Goal: Use online tool/utility: Utilize a website feature to perform a specific function

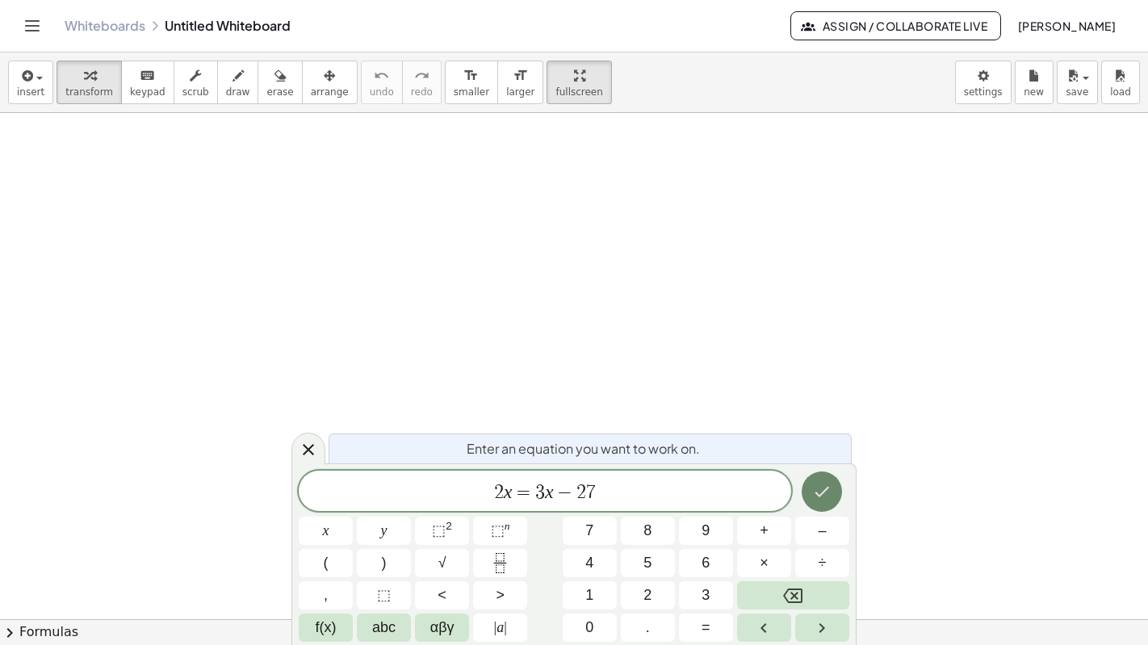
click at [827, 499] on icon "Done" at bounding box center [821, 491] width 19 height 19
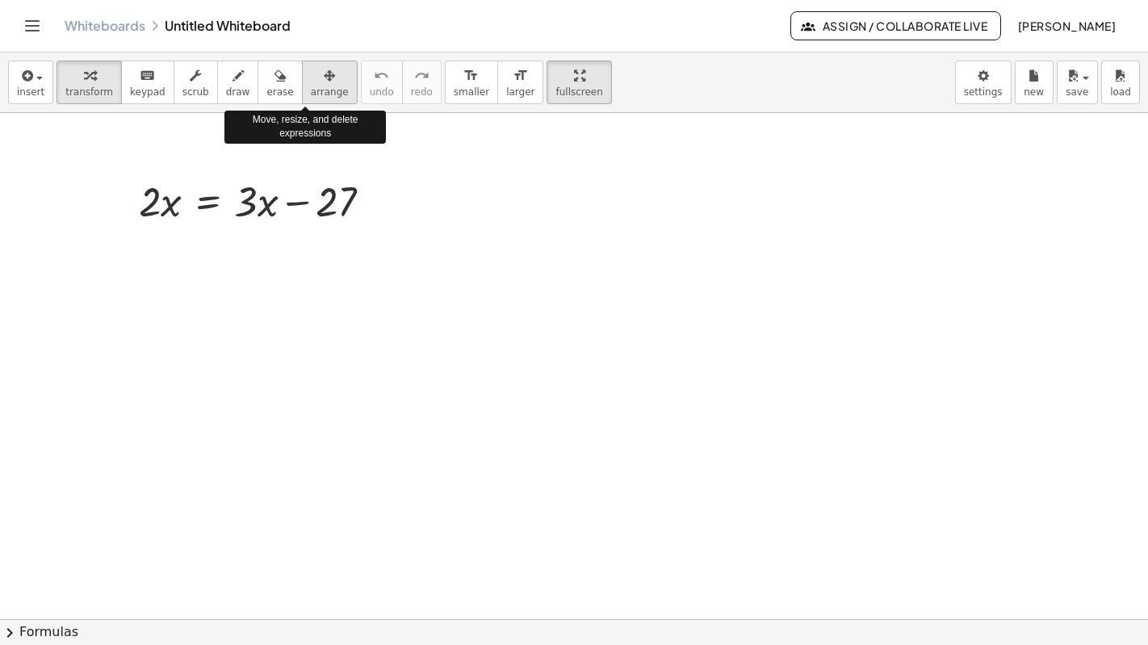
click at [324, 66] on icon "button" at bounding box center [329, 75] width 11 height 19
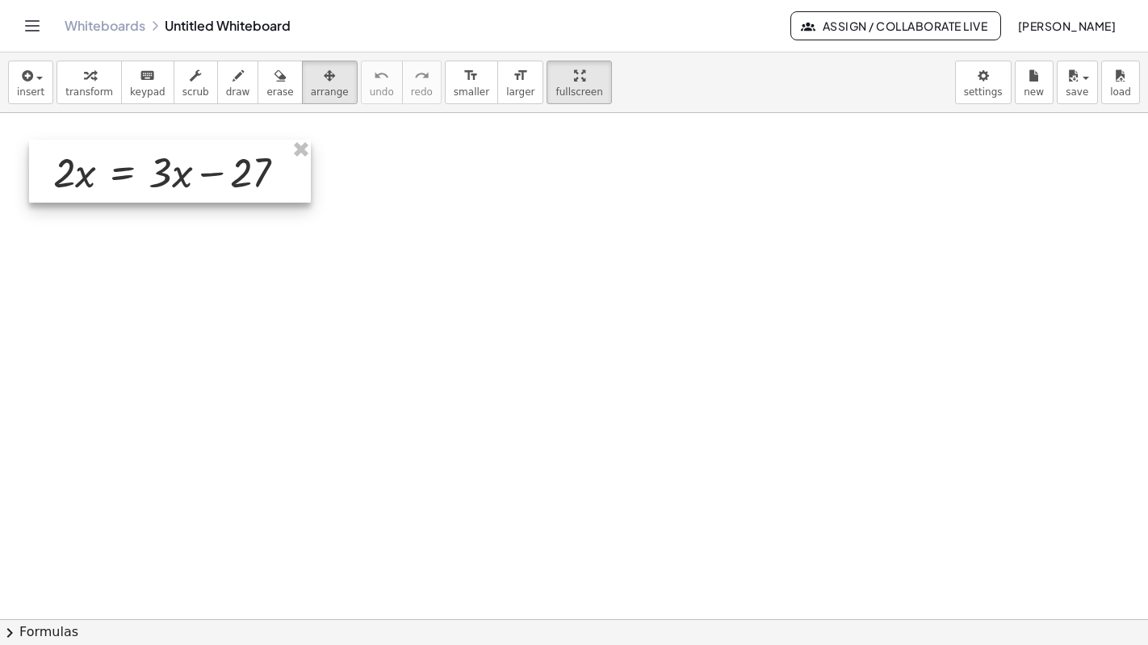
drag, startPoint x: 259, startPoint y: 158, endPoint x: 174, endPoint y: 129, distance: 90.4
click at [174, 140] on div at bounding box center [170, 171] width 282 height 63
click at [39, 61] on button "insert" at bounding box center [30, 83] width 45 height 44
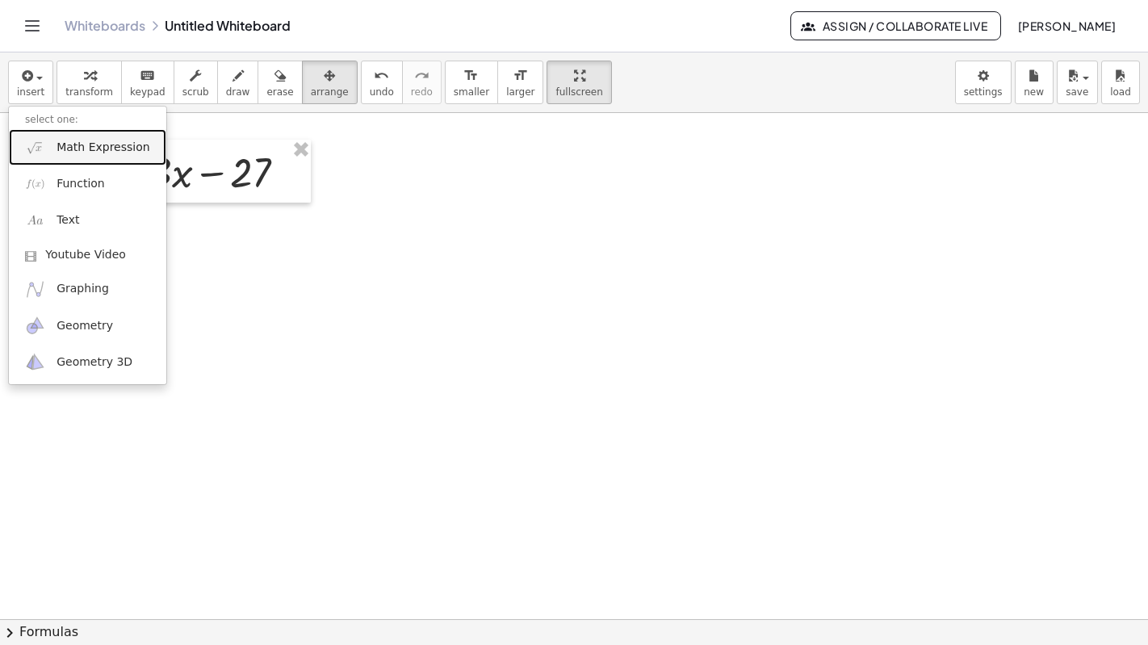
click at [54, 129] on link "Math Expression" at bounding box center [87, 147] width 157 height 36
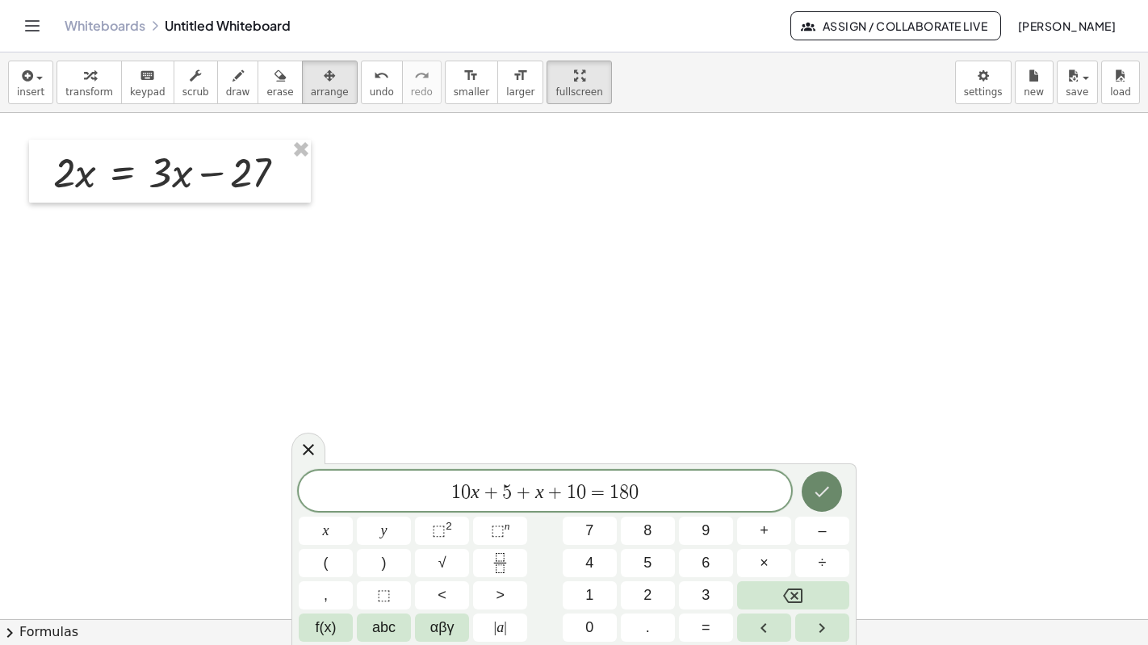
click at [827, 501] on icon "Done" at bounding box center [821, 491] width 19 height 19
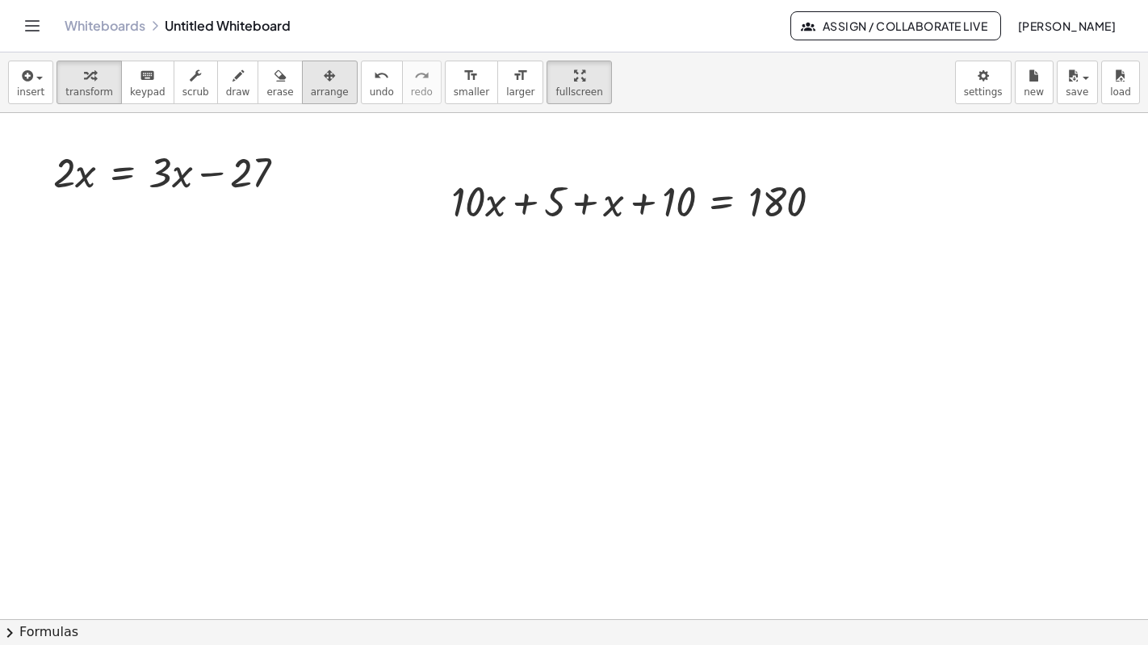
click at [312, 61] on button "arrange" at bounding box center [330, 83] width 56 height 44
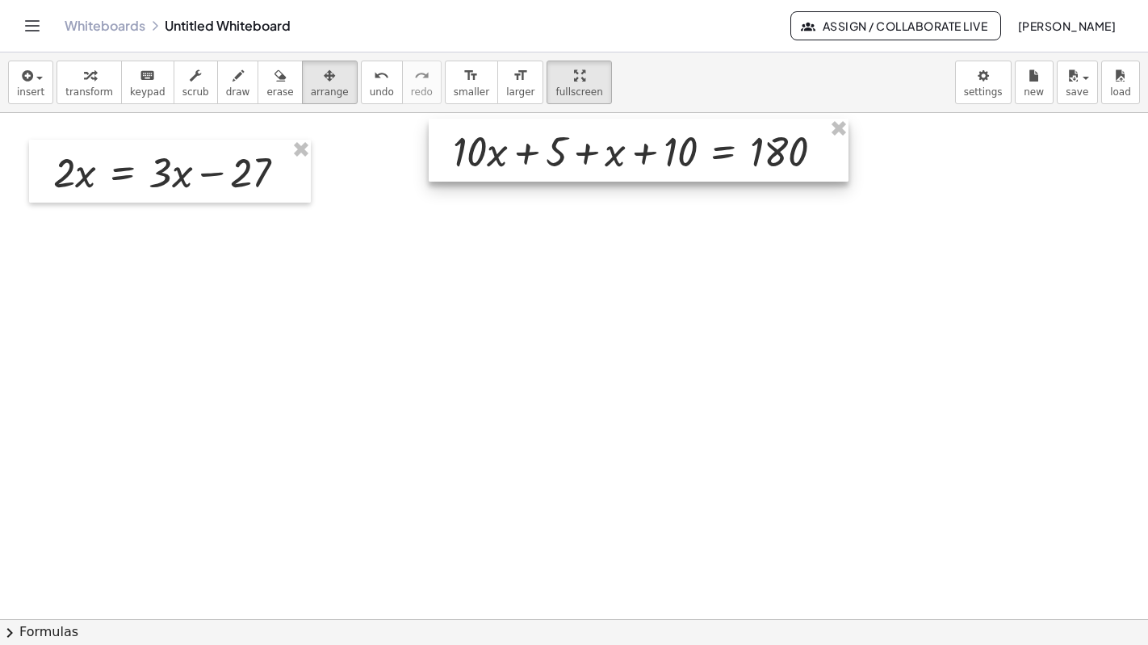
drag, startPoint x: 502, startPoint y: 159, endPoint x: 504, endPoint y: 109, distance: 50.1
click at [504, 119] on div at bounding box center [639, 150] width 420 height 63
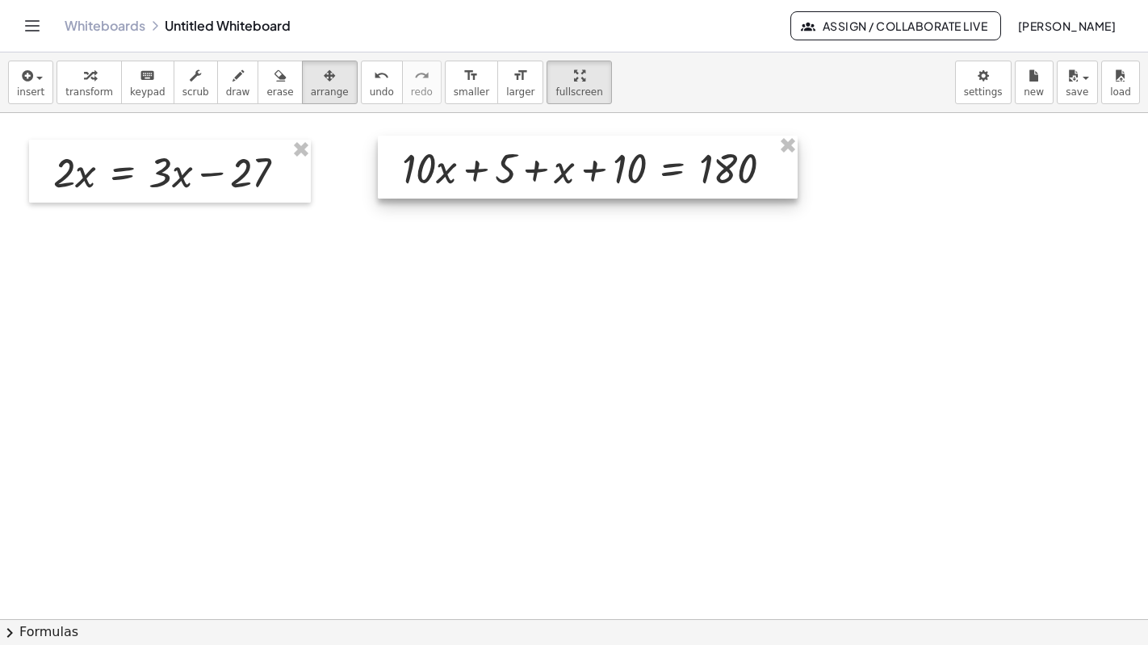
drag, startPoint x: 613, startPoint y: 112, endPoint x: 66, endPoint y: 59, distance: 549.9
click at [561, 136] on div at bounding box center [588, 167] width 420 height 63
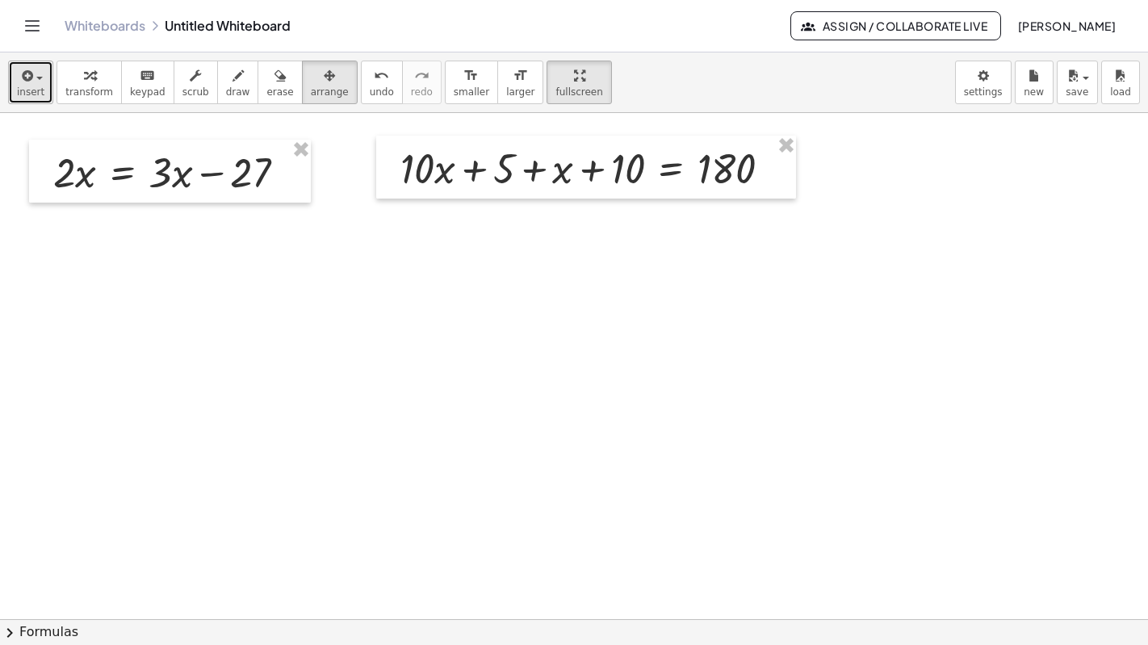
click at [41, 61] on button "insert" at bounding box center [30, 83] width 45 height 44
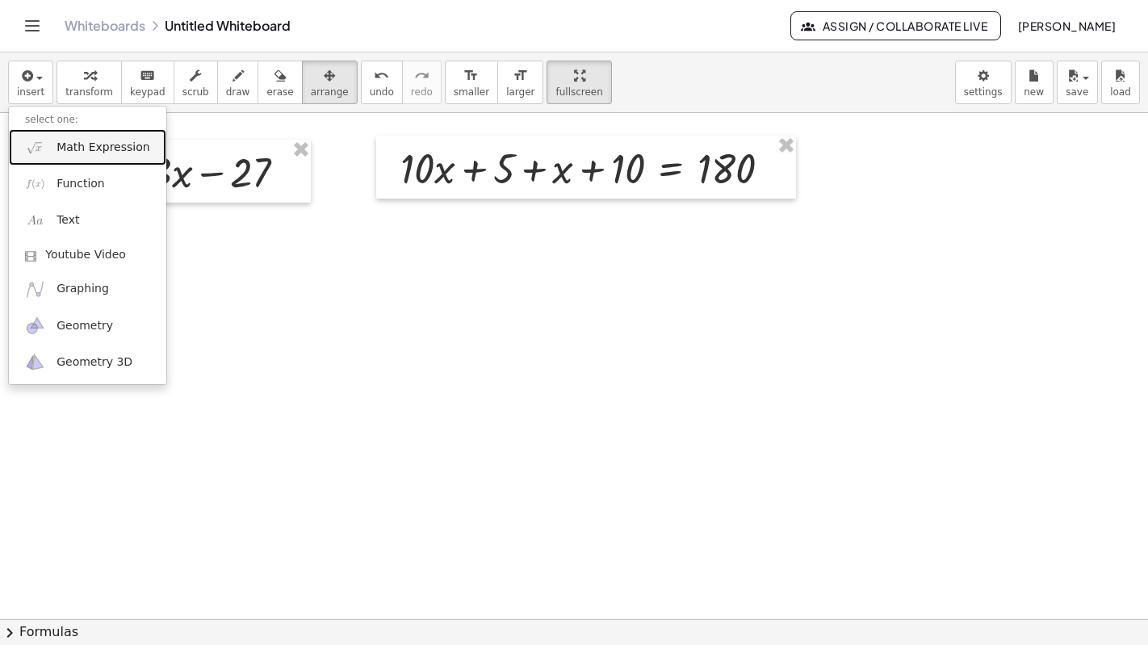
click at [90, 140] on span "Math Expression" at bounding box center [103, 148] width 93 height 16
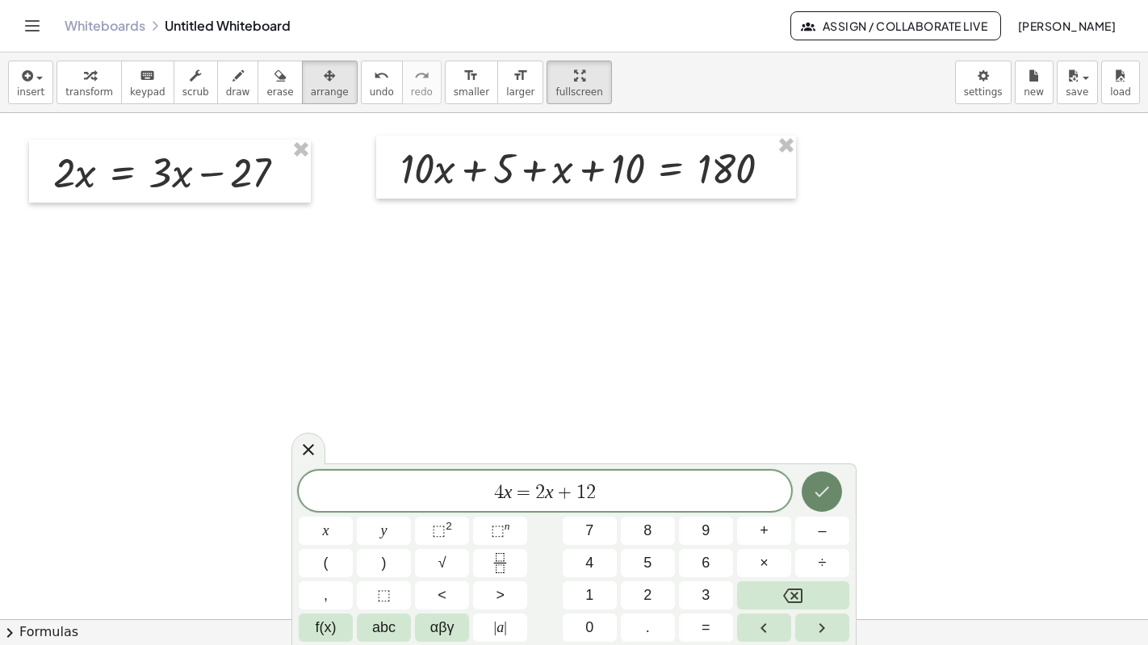
click at [830, 493] on icon "Done" at bounding box center [821, 491] width 19 height 19
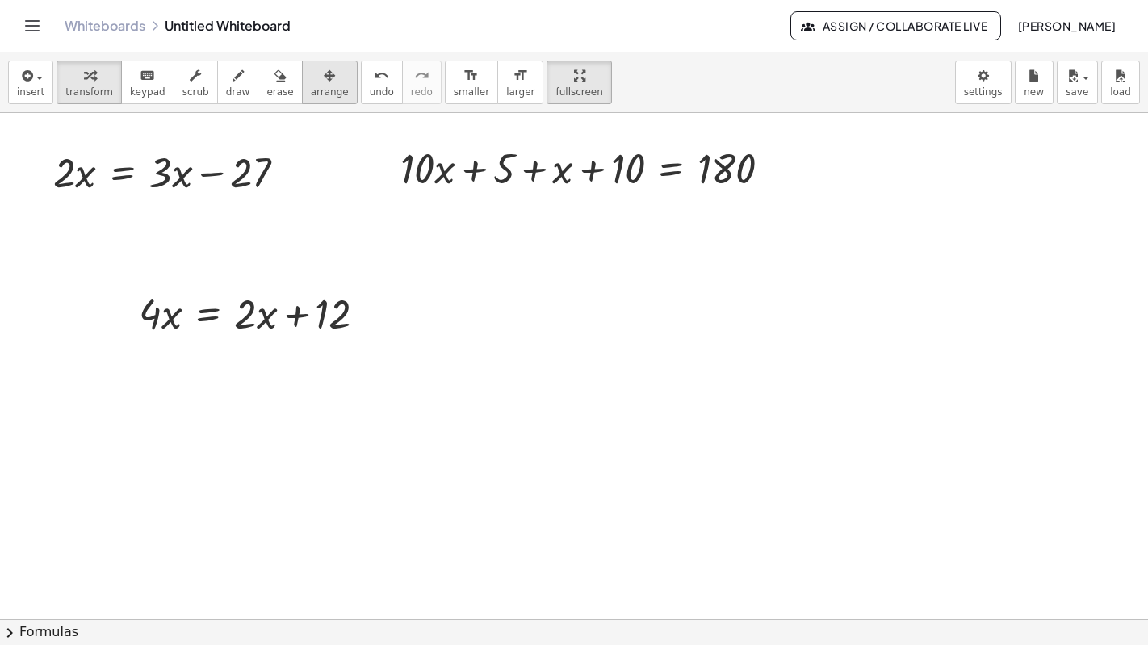
click at [311, 86] on span "arrange" at bounding box center [330, 91] width 38 height 11
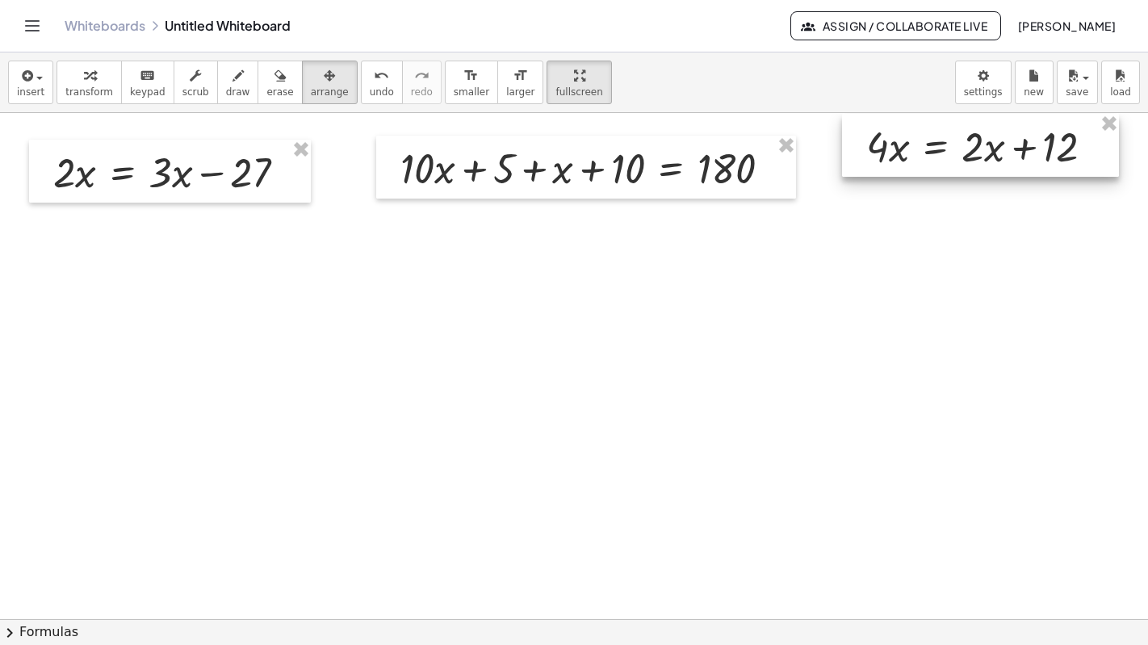
drag, startPoint x: 199, startPoint y: 258, endPoint x: 925, endPoint y: 90, distance: 745.5
click at [925, 114] on div at bounding box center [980, 145] width 277 height 63
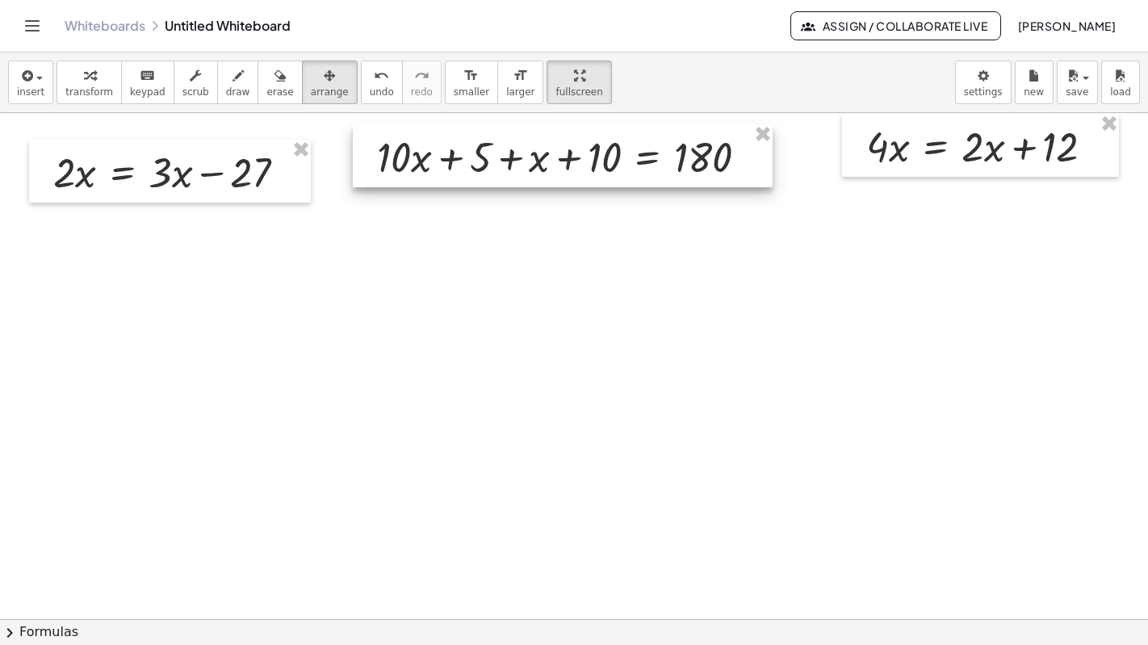
drag, startPoint x: 735, startPoint y: 121, endPoint x: 711, endPoint y: 110, distance: 26.0
click at [711, 124] on div at bounding box center [563, 155] width 420 height 63
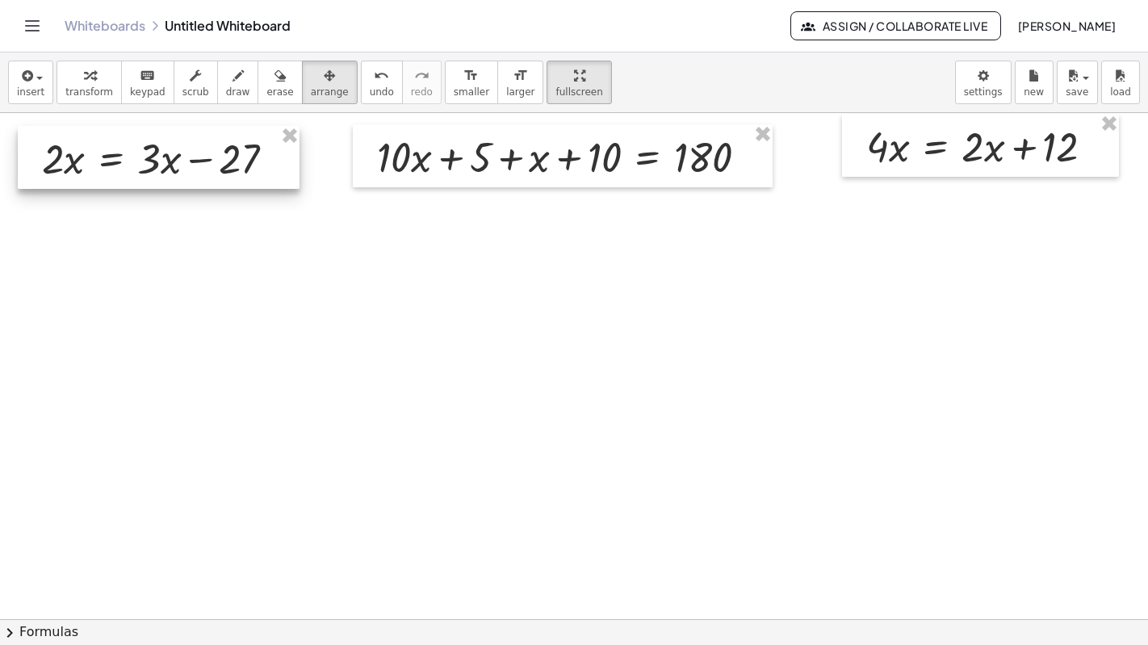
drag, startPoint x: 232, startPoint y: 133, endPoint x: 220, endPoint y: 119, distance: 17.8
click at [220, 126] on div at bounding box center [159, 157] width 282 height 63
click at [454, 65] on div "format_size" at bounding box center [472, 74] width 36 height 19
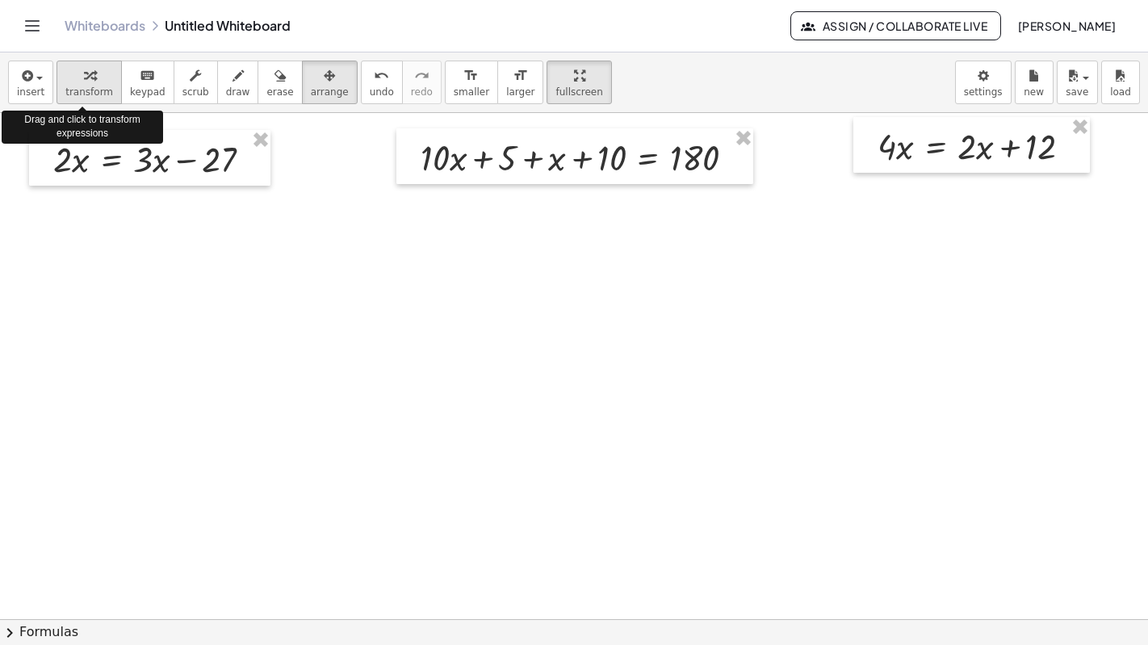
click at [75, 61] on button "transform" at bounding box center [89, 83] width 65 height 44
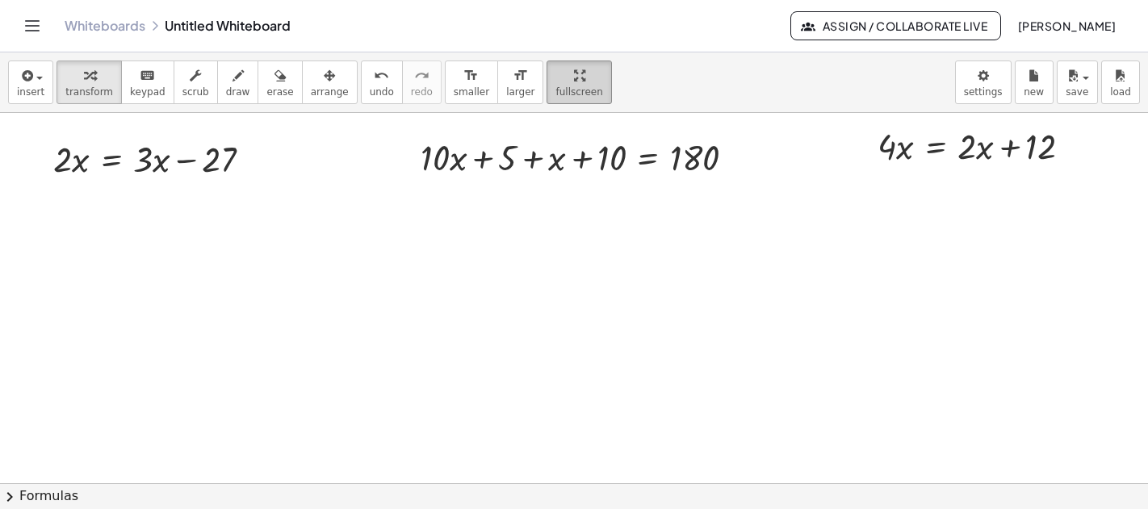
click at [574, 80] on icon "button" at bounding box center [579, 75] width 11 height 19
click at [574, 77] on icon "button" at bounding box center [579, 75] width 11 height 19
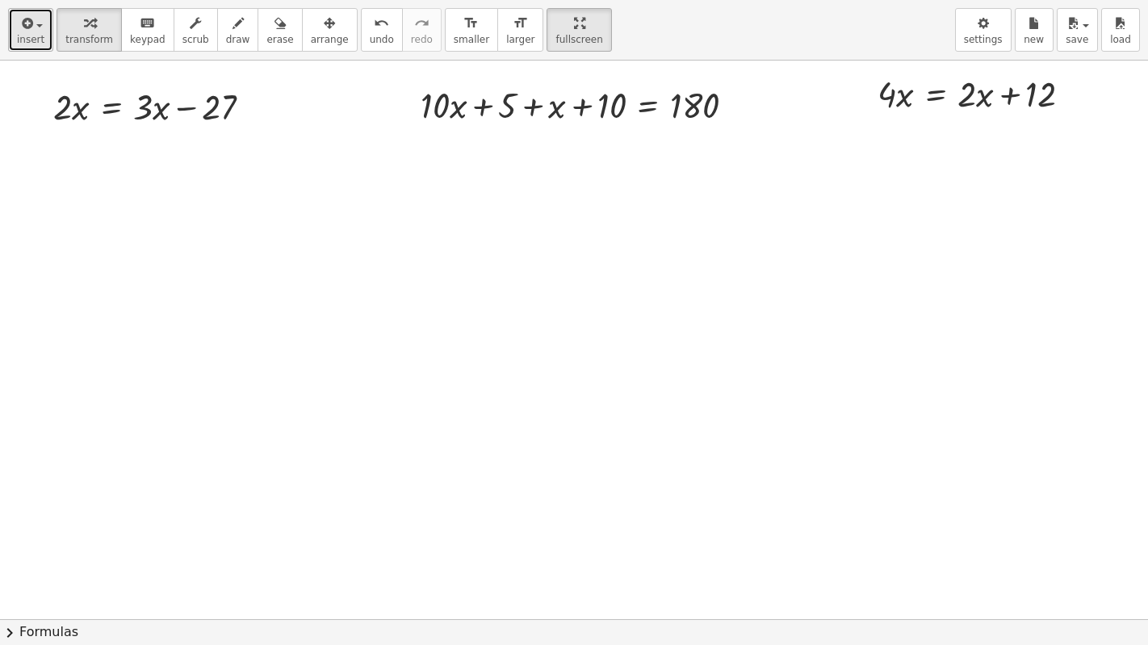
click at [31, 40] on span "insert" at bounding box center [30, 39] width 27 height 11
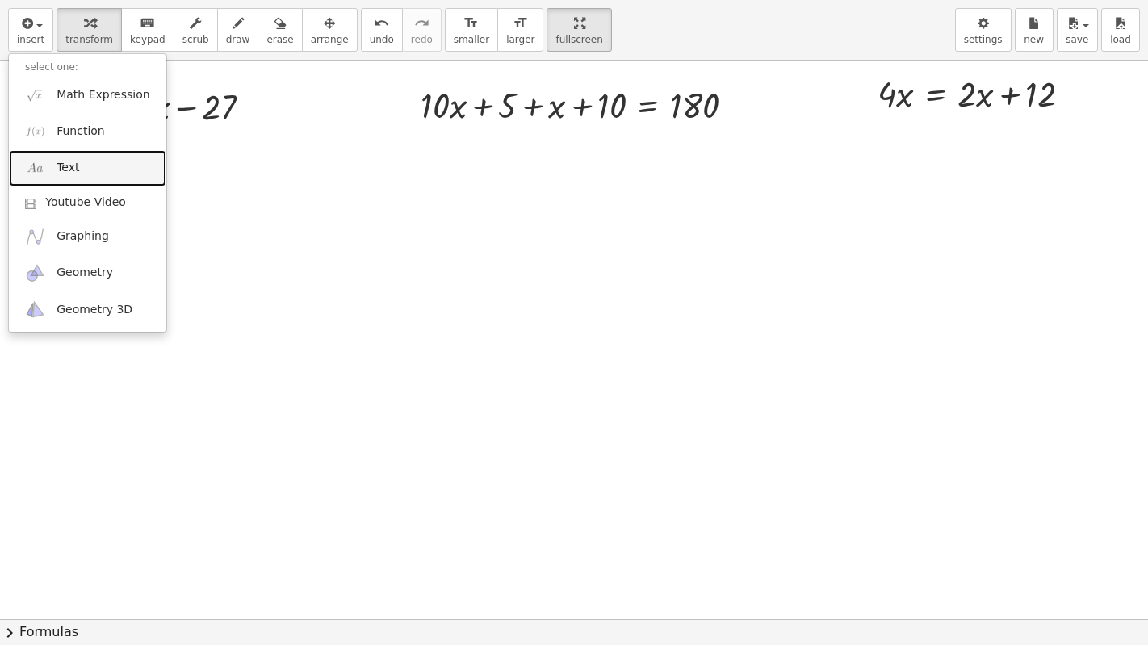
click at [44, 165] on img at bounding box center [35, 168] width 20 height 20
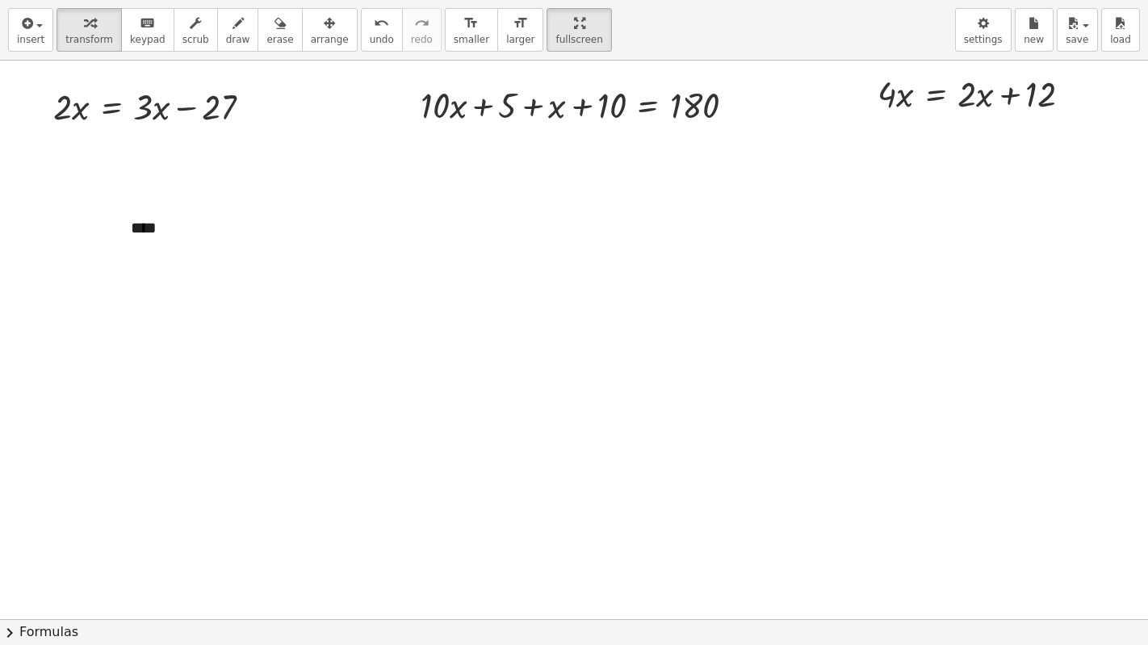
click at [207, 288] on div at bounding box center [574, 619] width 1148 height 1117
click at [338, 200] on span "+" at bounding box center [338, 197] width 10 height 13
click at [310, 204] on button "-" at bounding box center [310, 197] width 25 height 27
drag, startPoint x: 355, startPoint y: 201, endPoint x: 344, endPoint y: 203, distance: 11.4
click at [344, 203] on div "- + ****" at bounding box center [236, 228] width 242 height 56
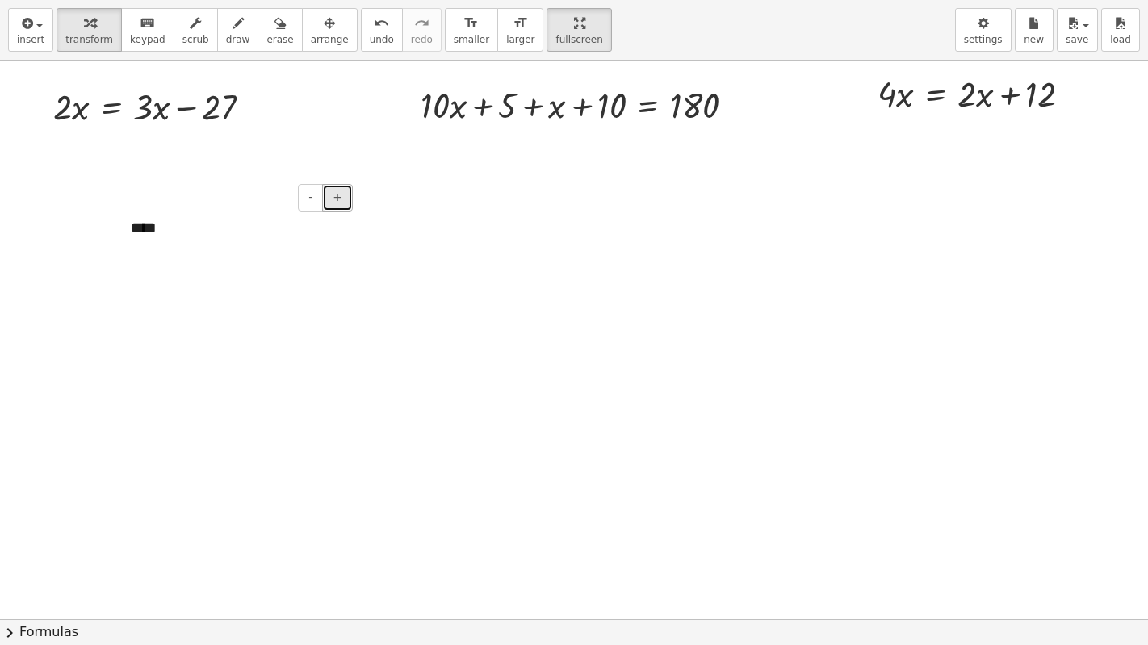
click at [344, 203] on button "+" at bounding box center [337, 197] width 31 height 27
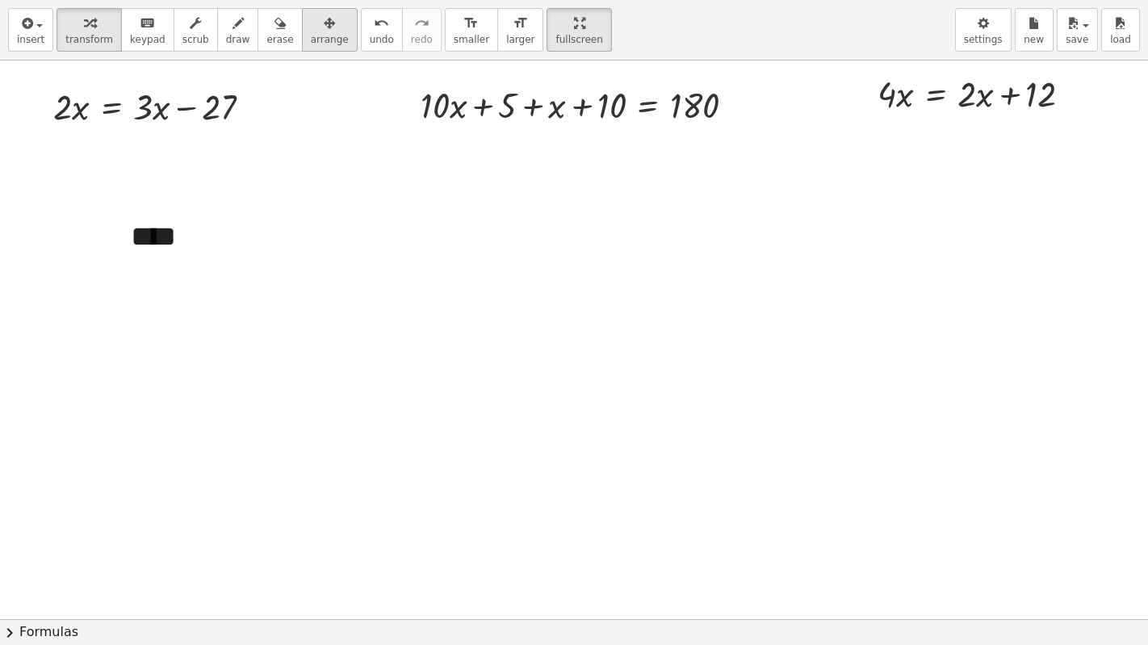
click at [311, 27] on div "button" at bounding box center [330, 22] width 38 height 19
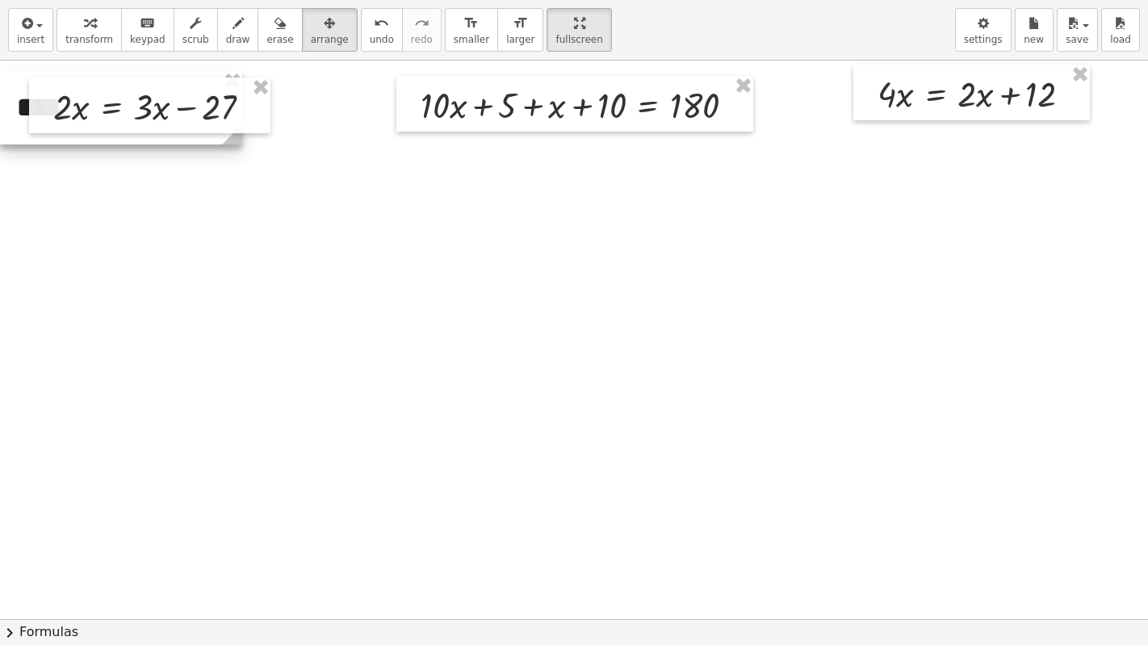
drag, startPoint x: 180, startPoint y: 238, endPoint x: 19, endPoint y: 109, distance: 206.8
click at [19, 109] on div at bounding box center [121, 107] width 242 height 73
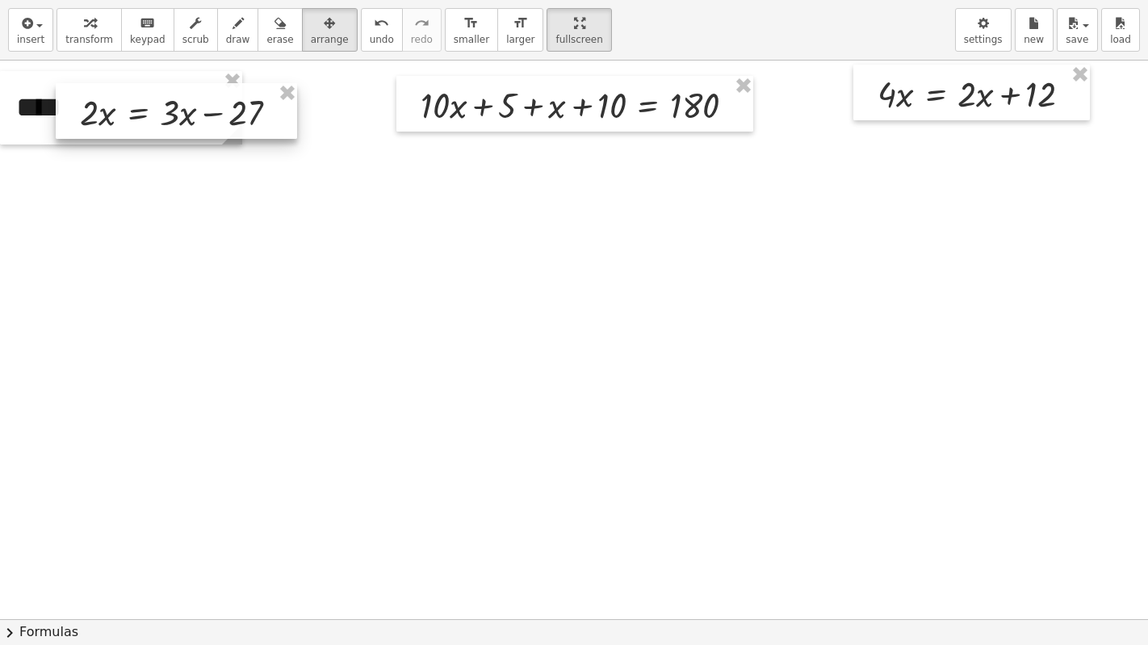
drag, startPoint x: 109, startPoint y: 112, endPoint x: 136, endPoint y: 118, distance: 27.2
click at [136, 118] on div at bounding box center [176, 111] width 241 height 56
click at [136, 229] on div at bounding box center [574, 619] width 1148 height 1117
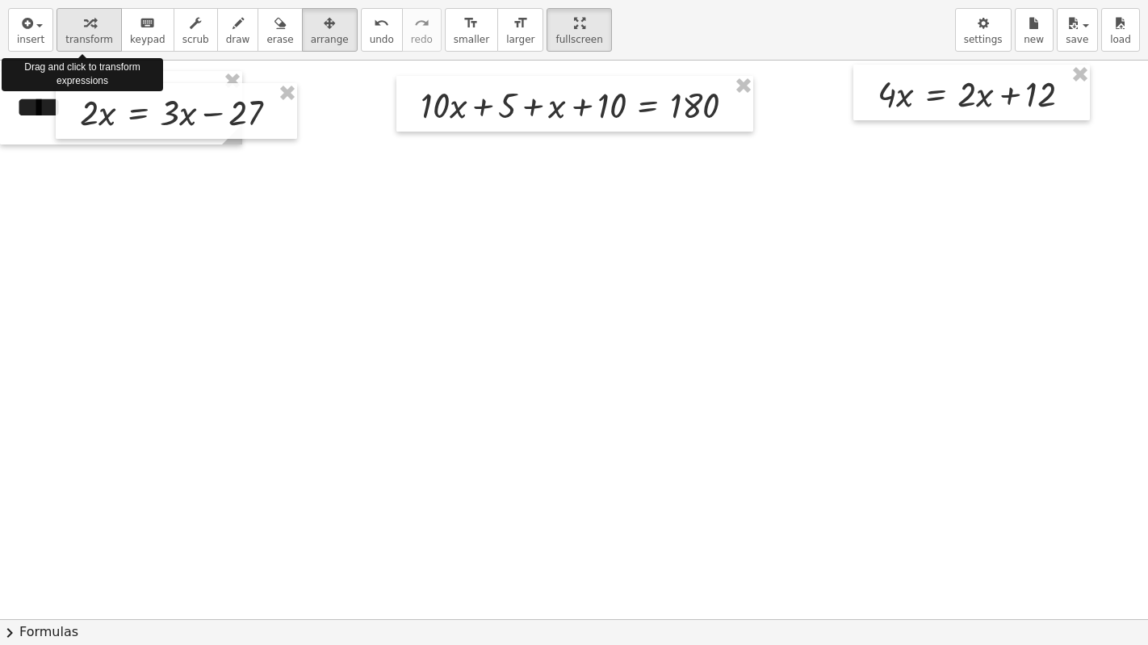
click at [75, 29] on div "button" at bounding box center [89, 22] width 48 height 19
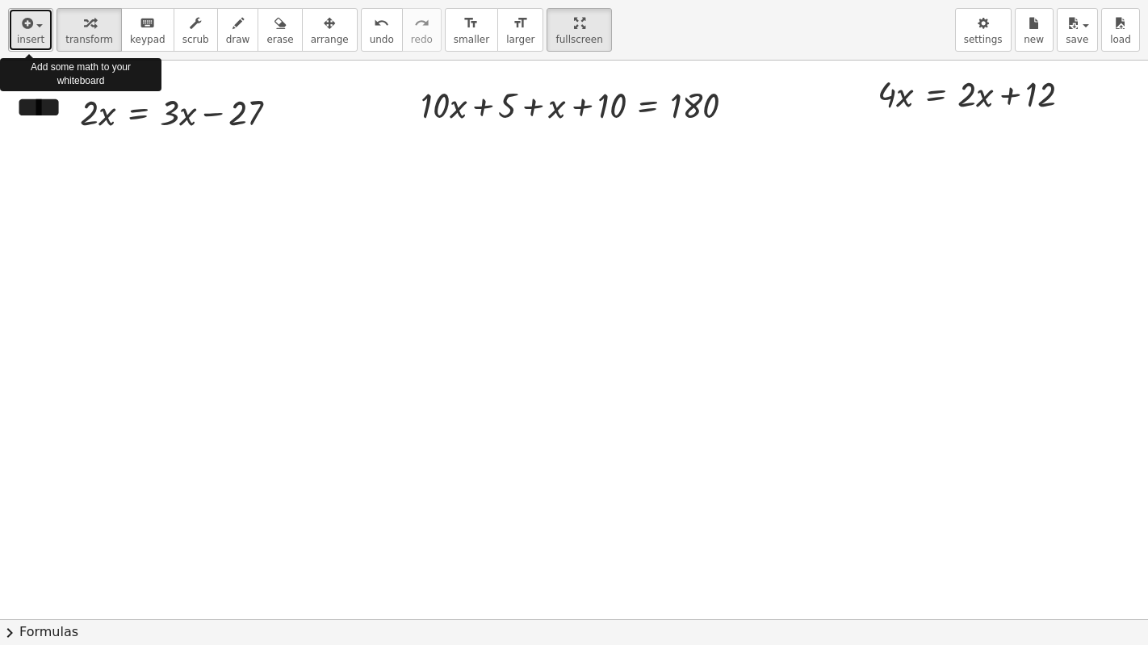
click at [36, 40] on span "insert" at bounding box center [30, 39] width 27 height 11
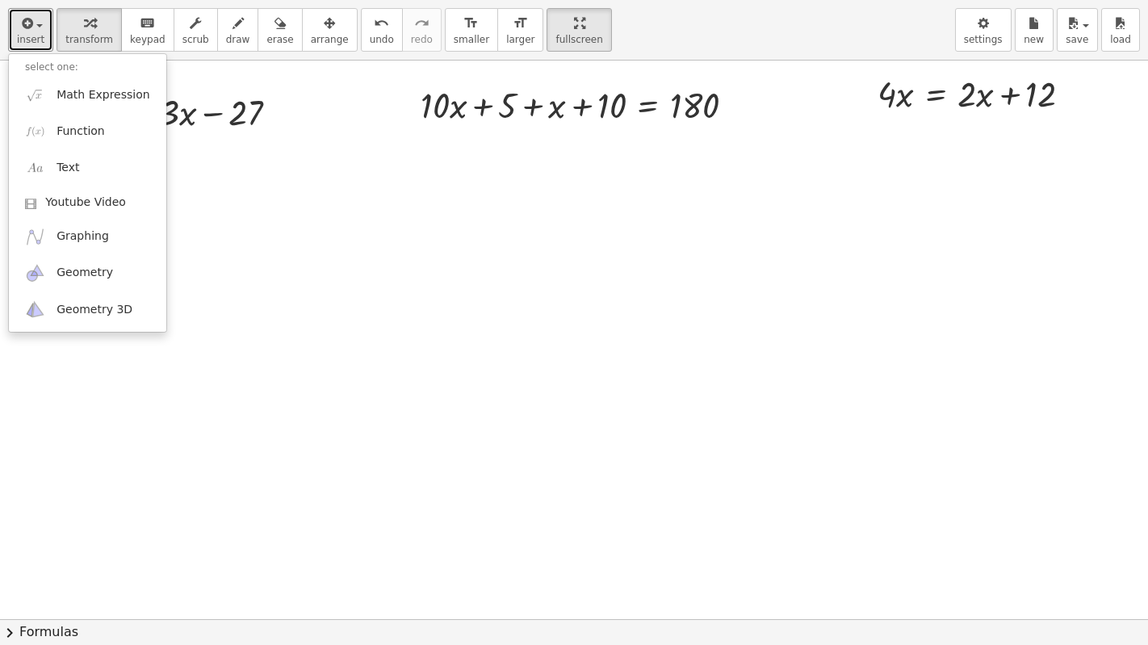
click at [290, 199] on div at bounding box center [574, 619] width 1148 height 1117
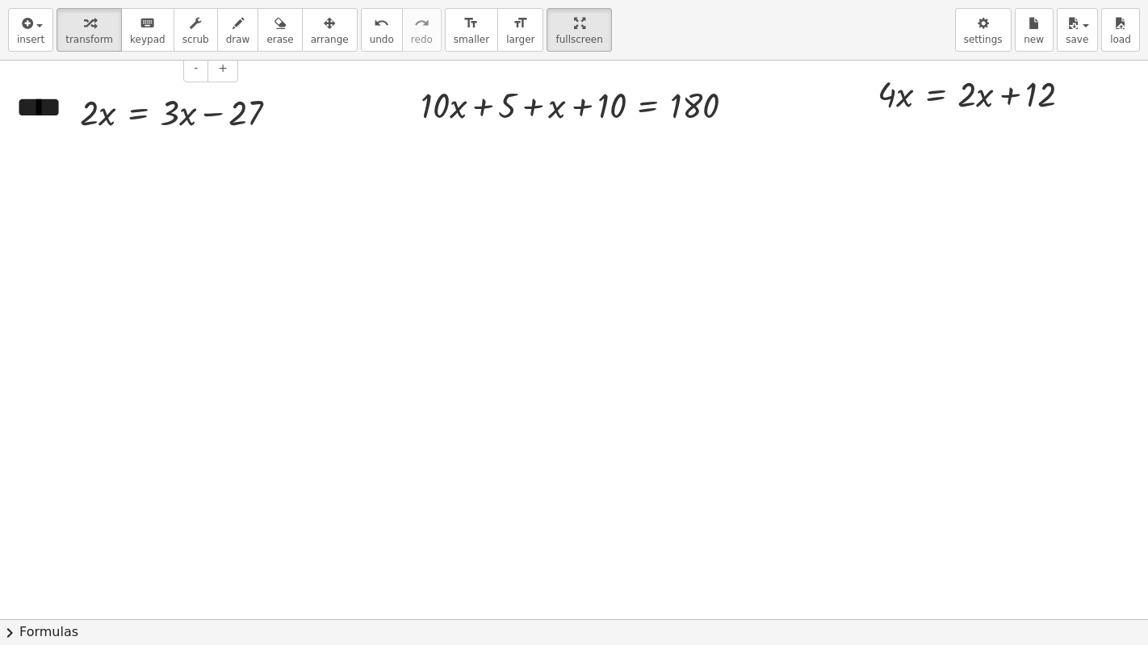
click at [39, 119] on div "****" at bounding box center [121, 107] width 242 height 73
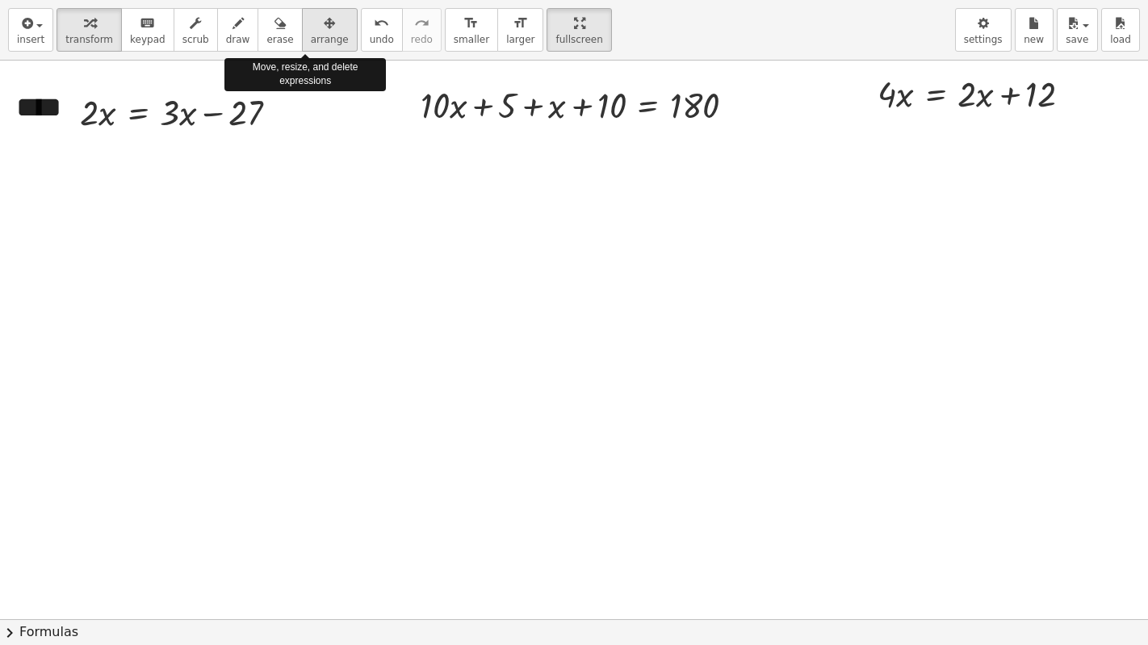
click at [313, 25] on div "button" at bounding box center [330, 22] width 38 height 19
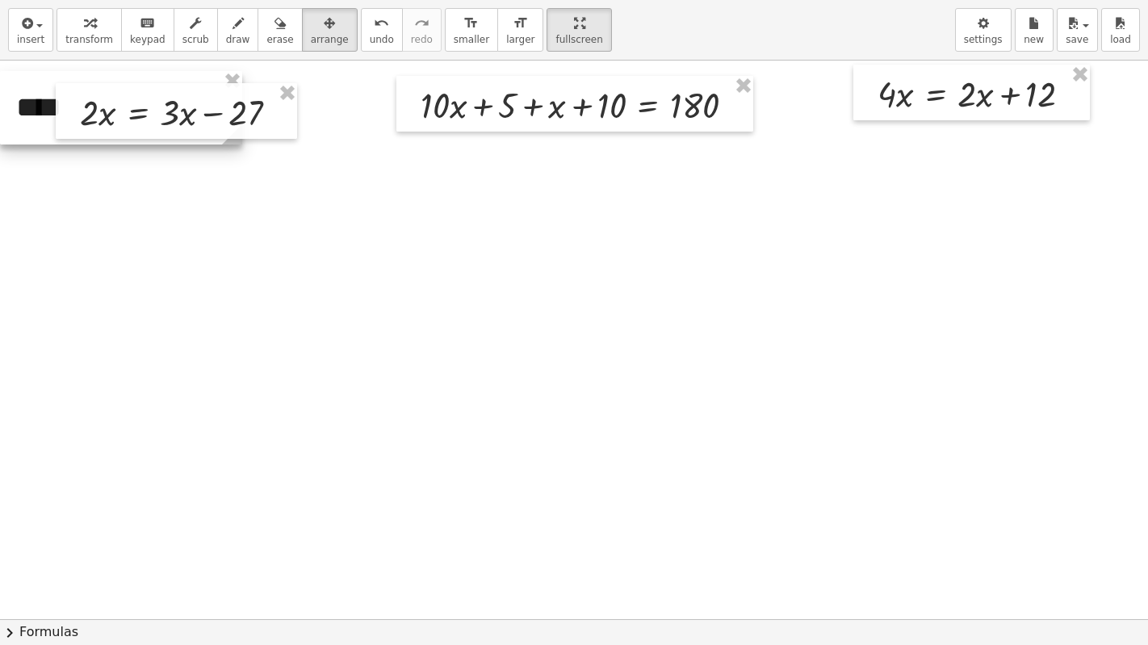
click at [40, 136] on div at bounding box center [121, 107] width 242 height 73
drag, startPoint x: 234, startPoint y: 144, endPoint x: 80, endPoint y: 137, distance: 154.4
click at [80, 137] on div "· 2 · x = + · 3 · x − 27 + · 10 · x + 5 + x + 10 = 180 · 4 · x = + · 2 · x + 12…" at bounding box center [574, 619] width 1148 height 1117
click at [29, 126] on div at bounding box center [44, 107] width 88 height 73
click at [32, 39] on span "insert" at bounding box center [30, 39] width 27 height 11
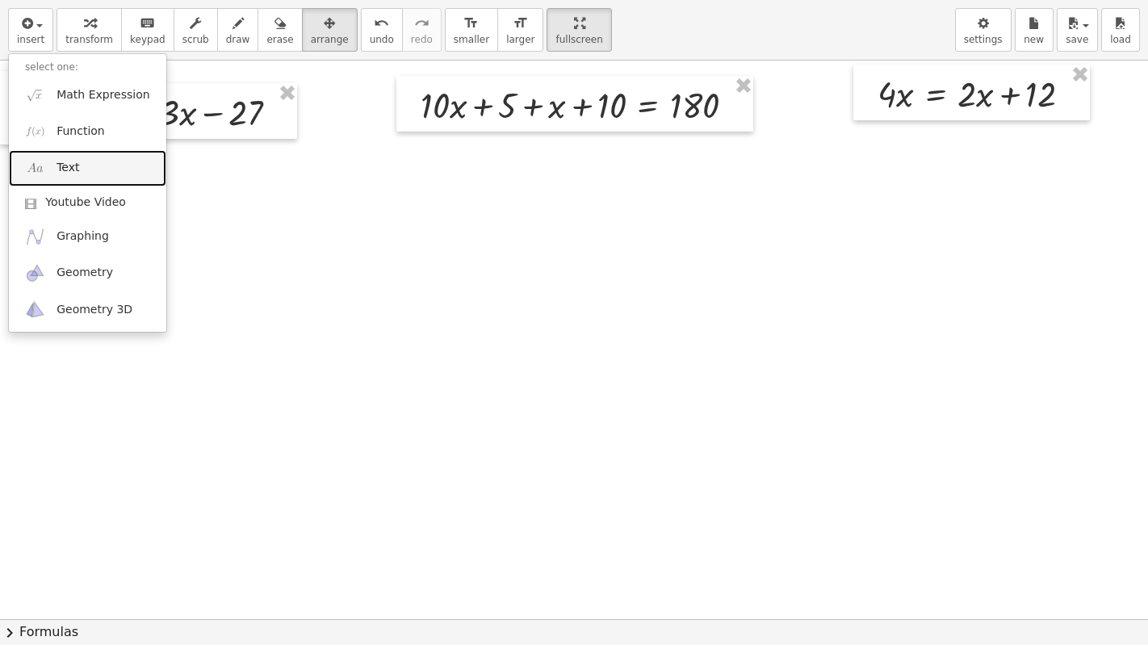
click at [48, 174] on link "Text" at bounding box center [87, 168] width 157 height 36
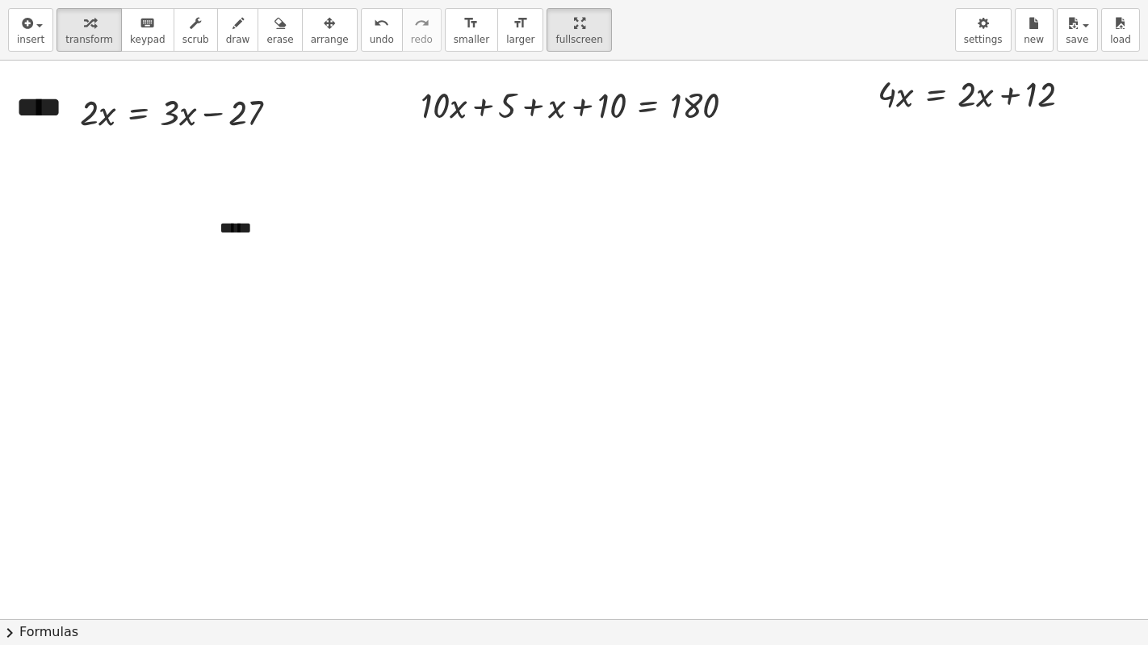
click at [110, 358] on div at bounding box center [574, 619] width 1148 height 1117
click at [257, 233] on div "*****" at bounding box center [324, 228] width 242 height 56
click at [425, 195] on span "+" at bounding box center [426, 197] width 10 height 13
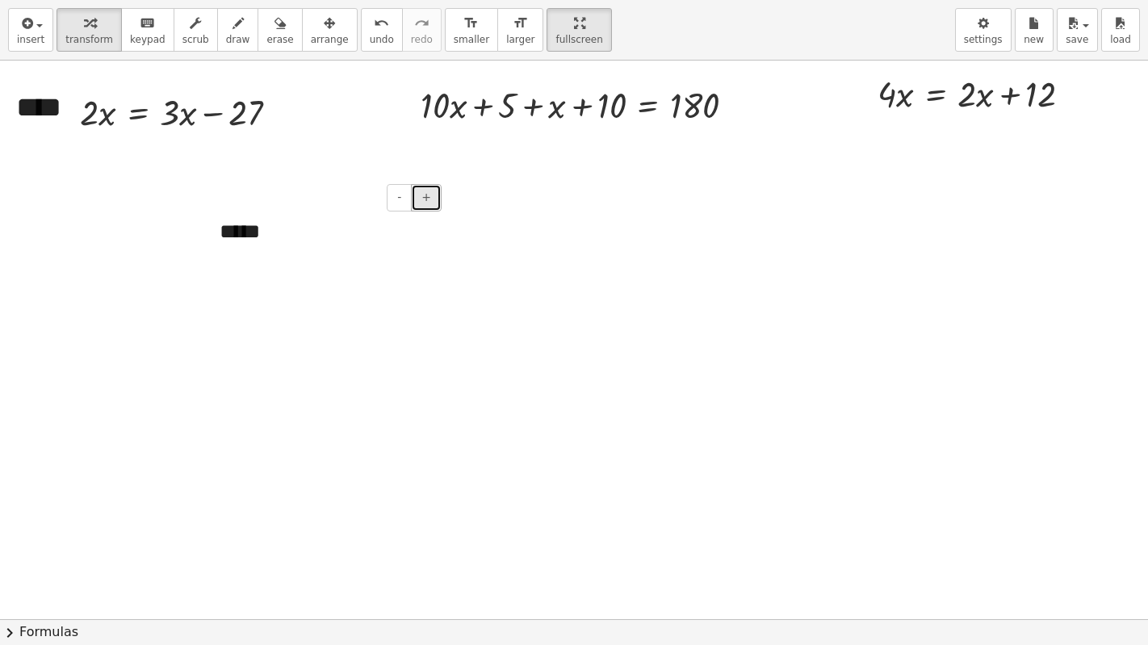
click at [425, 195] on span "+" at bounding box center [426, 197] width 10 height 13
click at [245, 231] on div "*****" at bounding box center [324, 232] width 242 height 65
click at [249, 254] on div "*****" at bounding box center [324, 232] width 242 height 65
click at [423, 196] on span "+" at bounding box center [426, 197] width 10 height 13
click at [278, 348] on div at bounding box center [574, 619] width 1148 height 1117
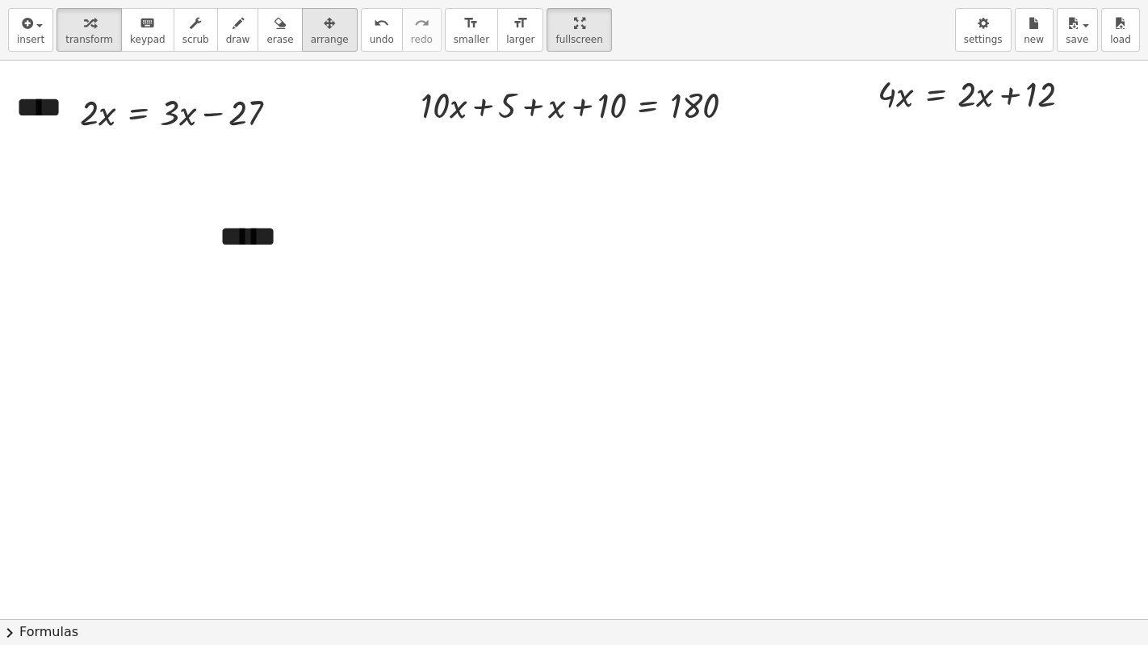
click at [324, 31] on icon "button" at bounding box center [329, 23] width 11 height 19
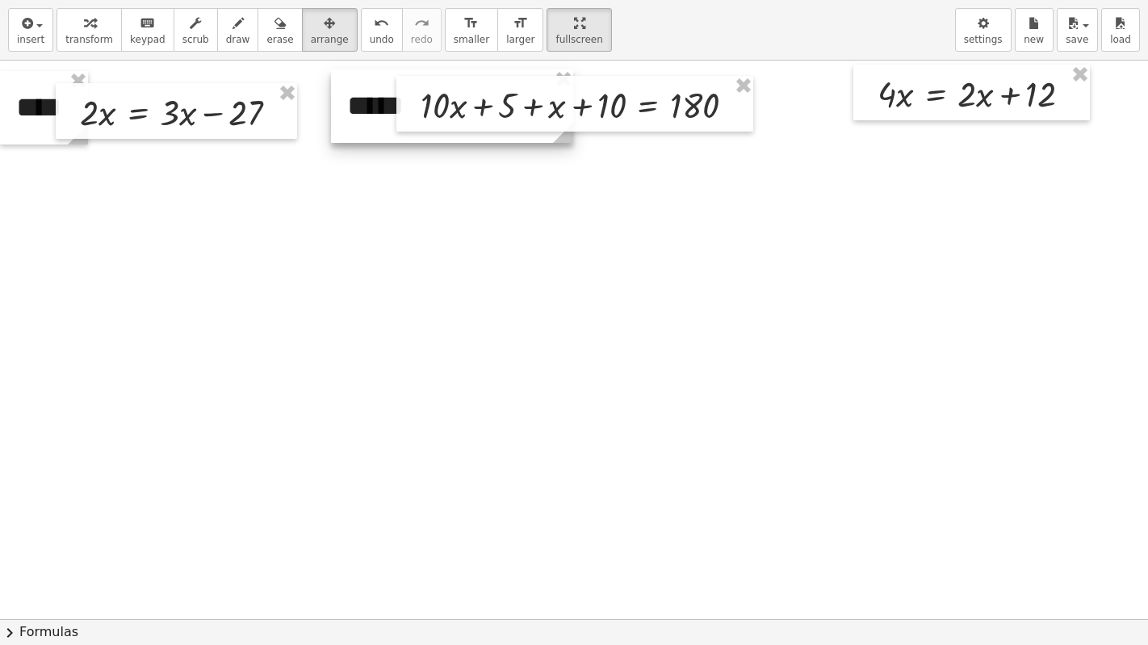
drag, startPoint x: 246, startPoint y: 249, endPoint x: 374, endPoint y: 118, distance: 182.7
click at [374, 118] on div at bounding box center [452, 105] width 242 height 73
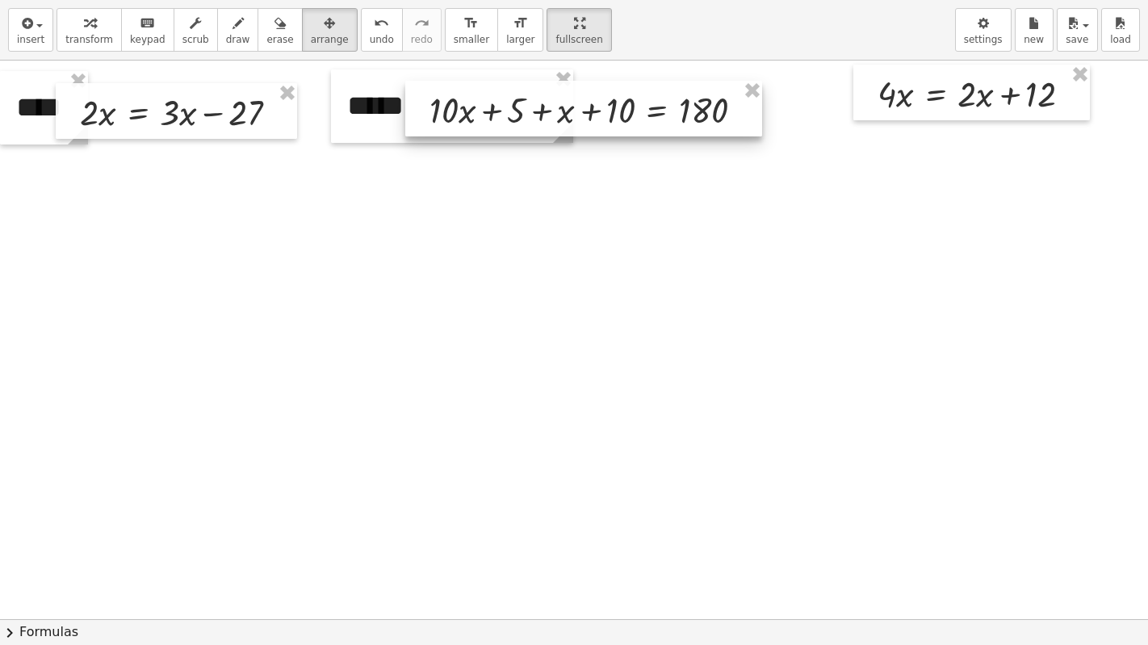
drag, startPoint x: 468, startPoint y: 108, endPoint x: 477, endPoint y: 113, distance: 10.1
click at [477, 113] on div at bounding box center [583, 109] width 357 height 56
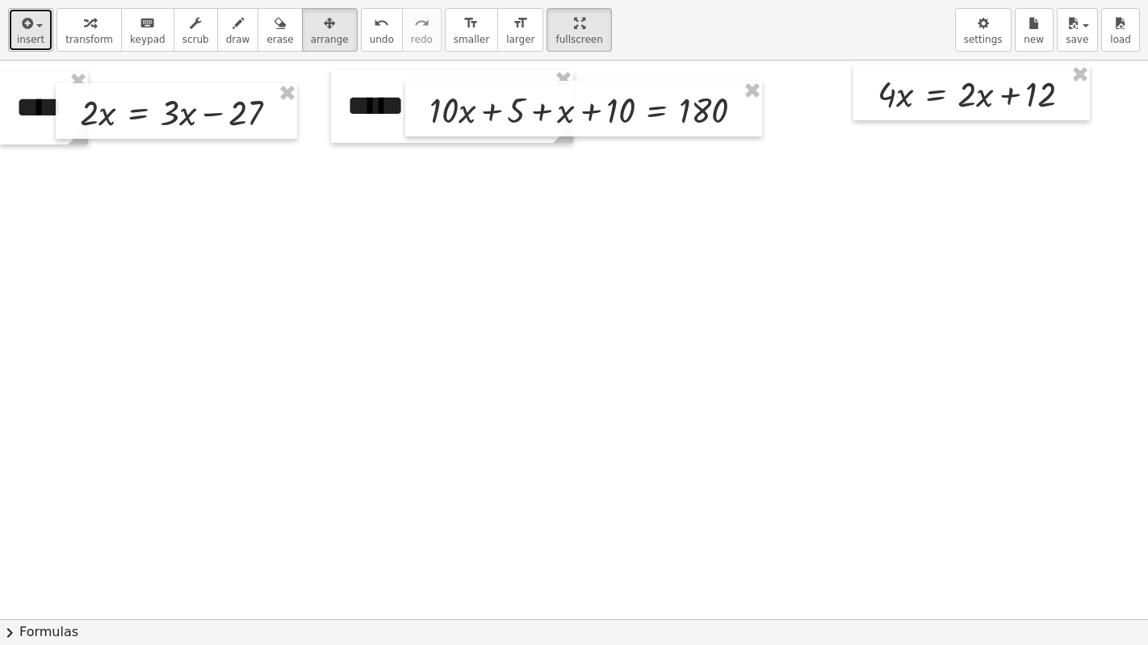
click at [31, 31] on icon "button" at bounding box center [26, 23] width 15 height 19
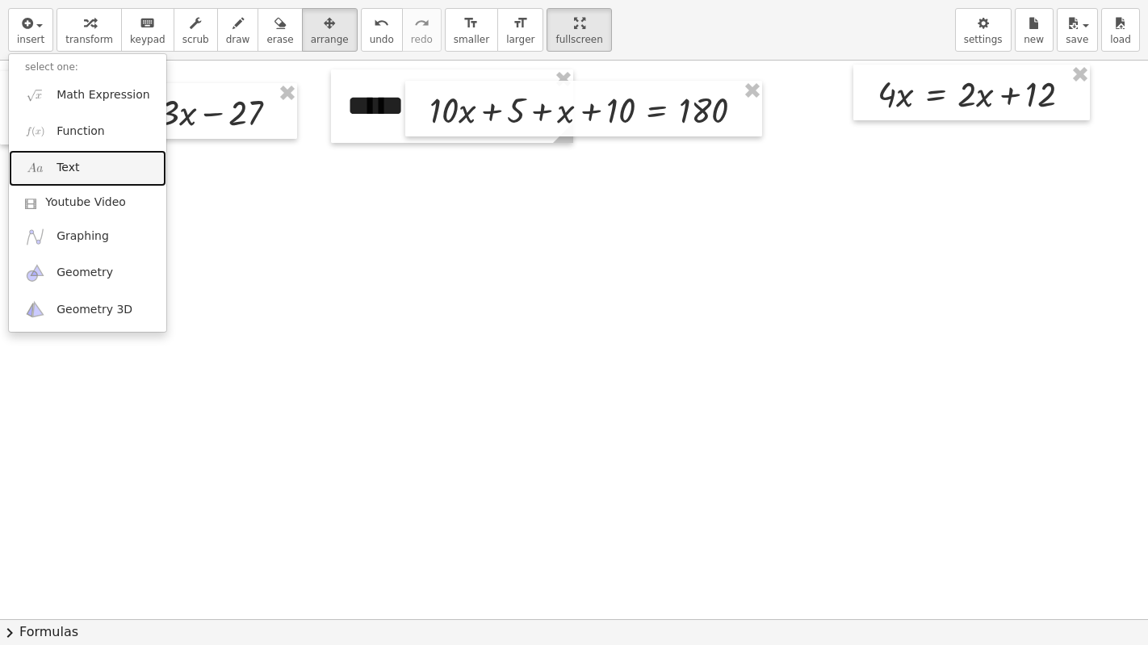
click at [41, 161] on img at bounding box center [35, 168] width 20 height 20
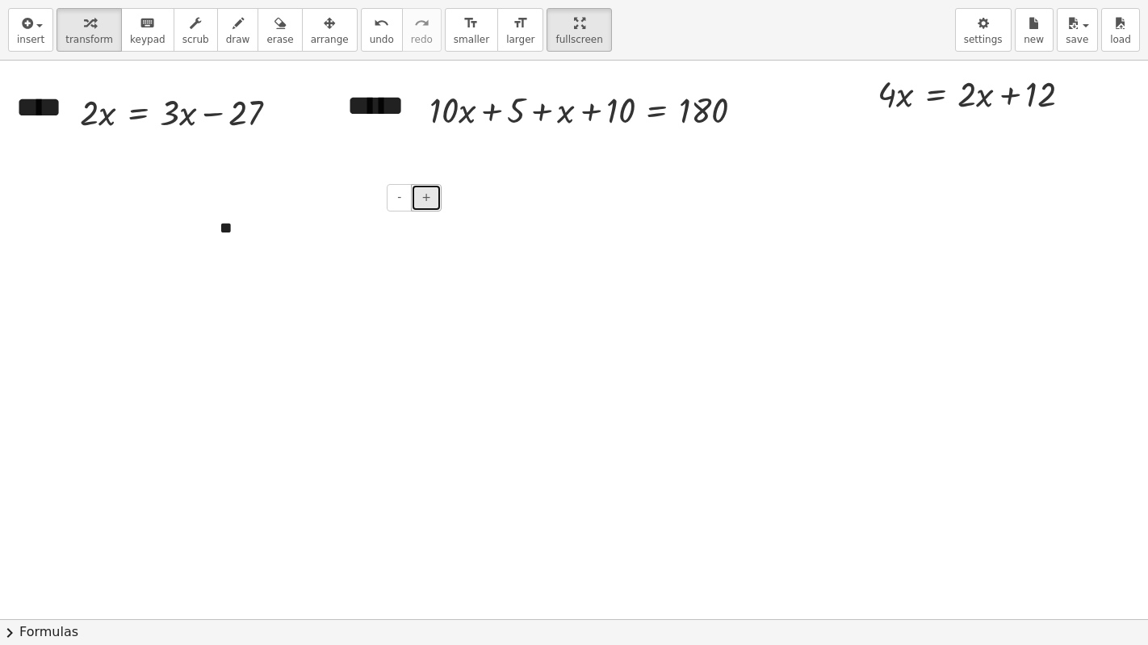
click at [431, 192] on button "+" at bounding box center [426, 197] width 31 height 27
click at [425, 200] on span "+" at bounding box center [426, 197] width 10 height 13
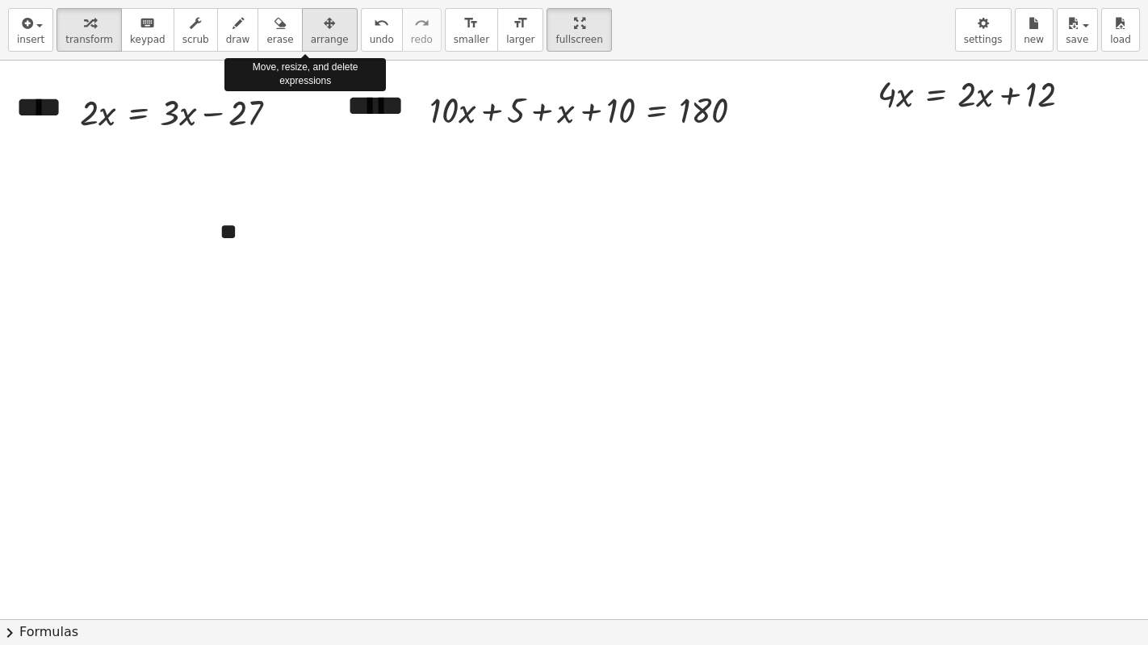
click at [302, 32] on button "arrange" at bounding box center [330, 30] width 56 height 44
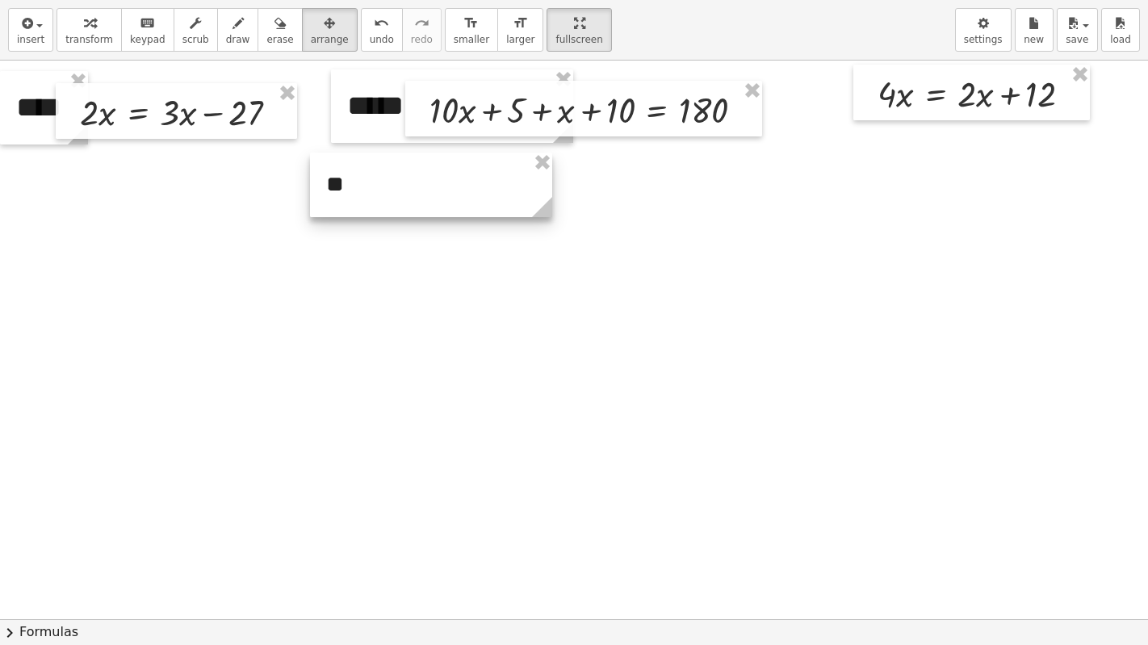
drag, startPoint x: 258, startPoint y: 243, endPoint x: 365, endPoint y: 195, distance: 116.7
click at [365, 195] on div at bounding box center [431, 185] width 242 height 65
click at [453, 199] on div at bounding box center [431, 185] width 242 height 65
click at [107, 40] on button "transform" at bounding box center [89, 30] width 65 height 44
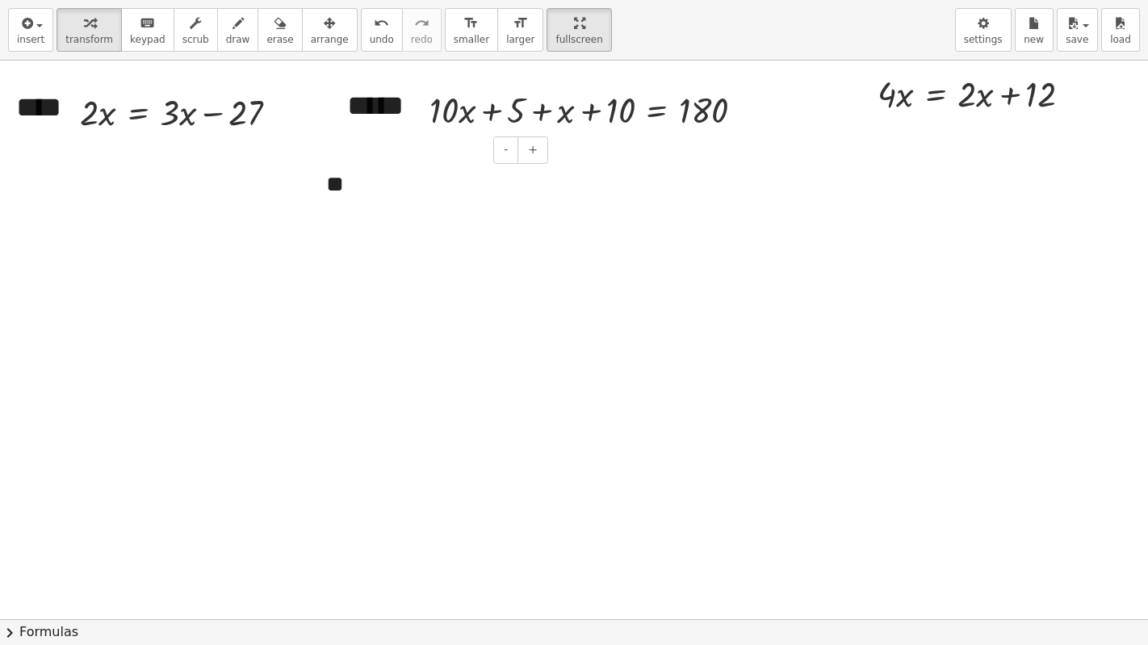
click at [341, 177] on div "**" at bounding box center [431, 185] width 242 height 65
click at [535, 154] on span "+" at bounding box center [533, 149] width 10 height 13
click at [311, 37] on span "arrange" at bounding box center [330, 39] width 38 height 11
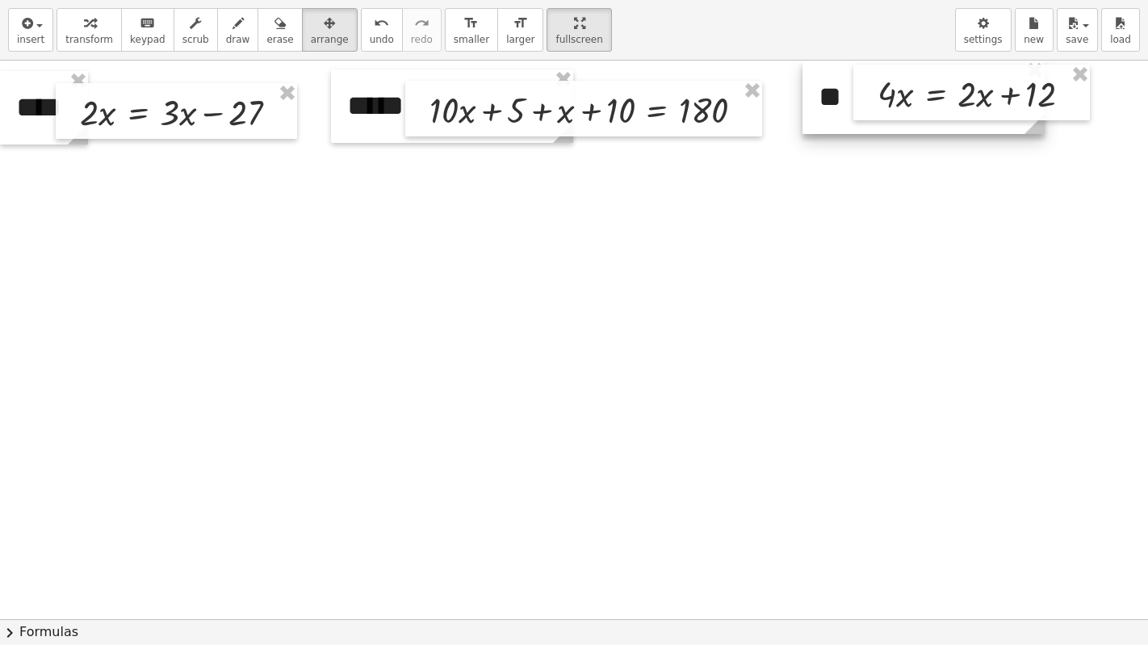
drag, startPoint x: 363, startPoint y: 181, endPoint x: 856, endPoint y: 74, distance: 503.8
click at [856, 74] on div "· 2 · x = + · 3 · x − 27 + · 10 · x + 5 + x + 10 = 180 · 4 · x = + · 2 · x + 12…" at bounding box center [574, 619] width 1148 height 1117
drag, startPoint x: 839, startPoint y: 100, endPoint x: 836, endPoint y: 90, distance: 10.8
click at [836, 90] on div at bounding box center [921, 97] width 242 height 73
click at [850, 263] on div at bounding box center [574, 619] width 1148 height 1117
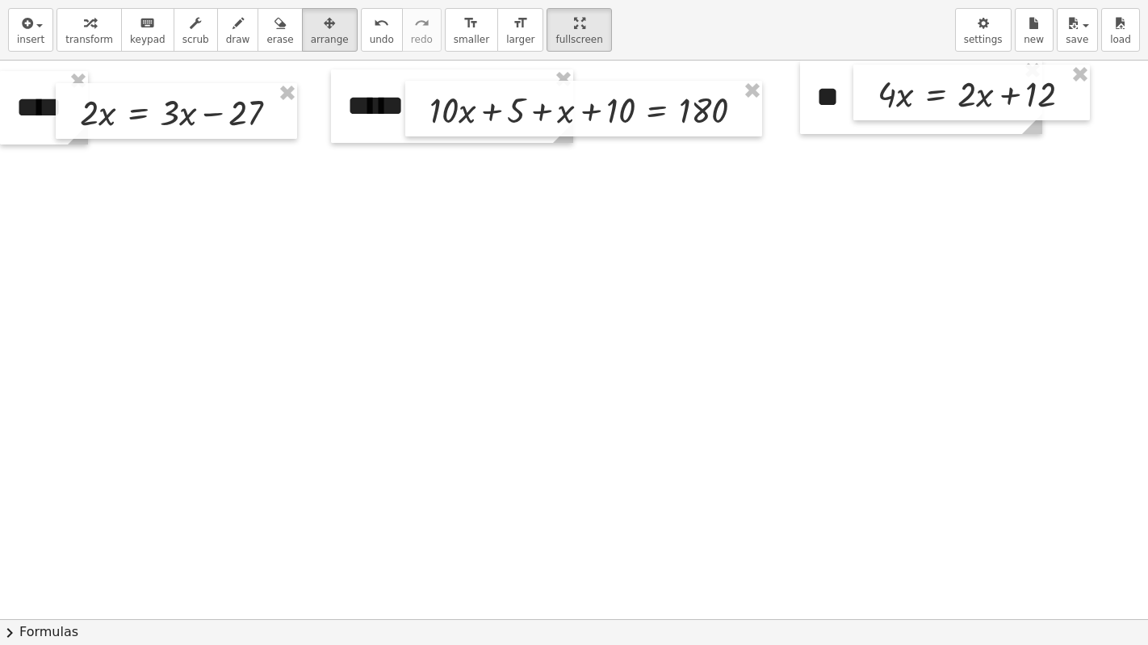
click at [84, 32] on icon "button" at bounding box center [89, 23] width 11 height 19
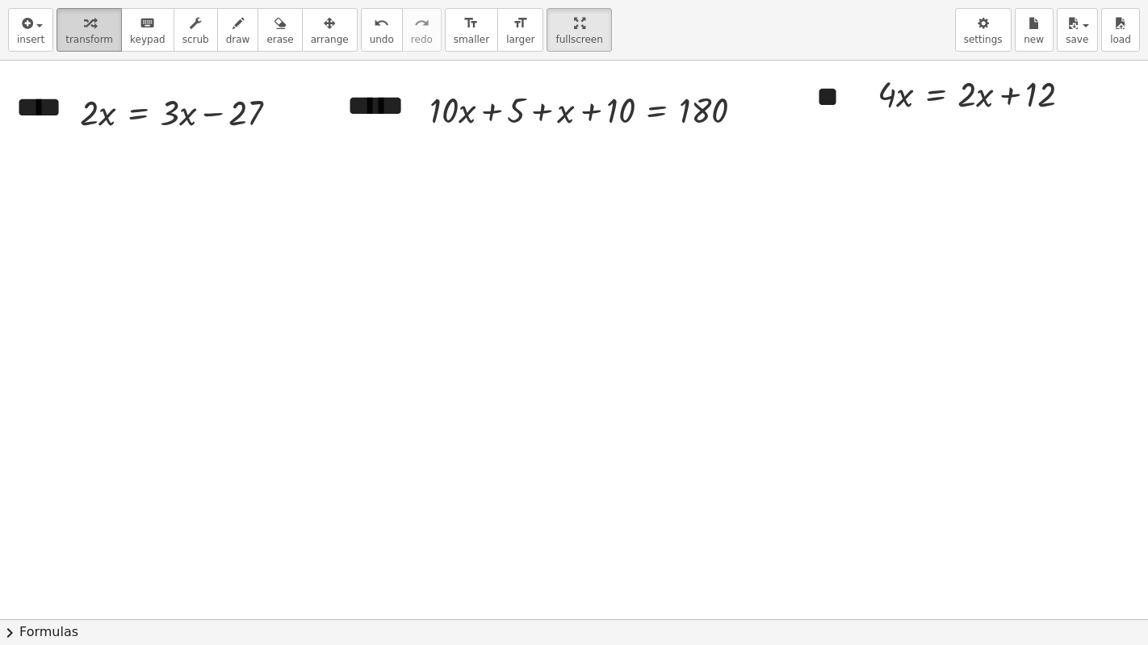
click at [90, 29] on div "button" at bounding box center [89, 22] width 48 height 19
drag, startPoint x: 174, startPoint y: 115, endPoint x: 115, endPoint y: 105, distance: 59.9
click at [115, 105] on div at bounding box center [182, 111] width 221 height 48
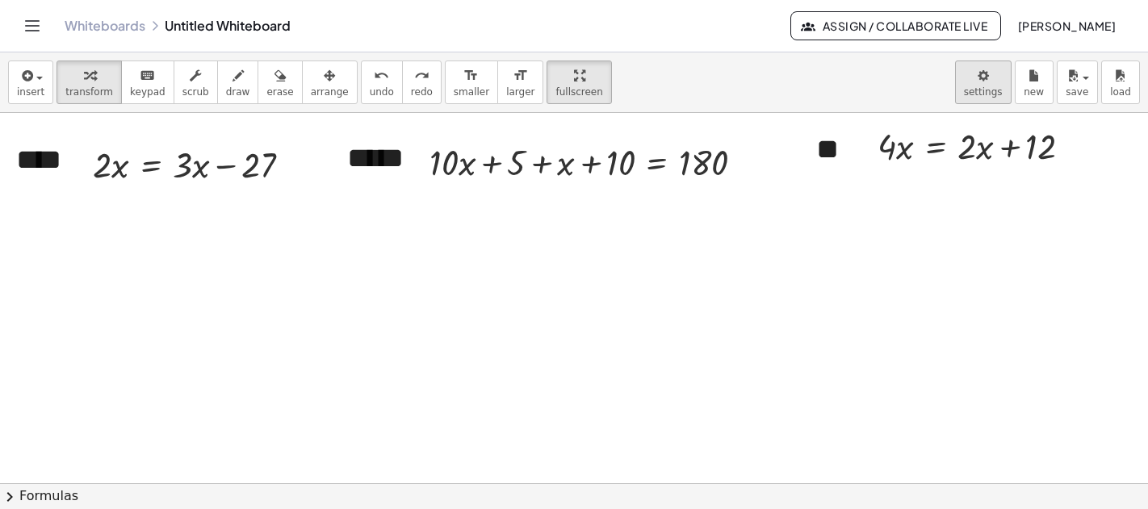
click at [988, 80] on body "Graspable Math Activities Get Started Activity Bank Assigned Work Classes White…" at bounding box center [574, 254] width 1148 height 509
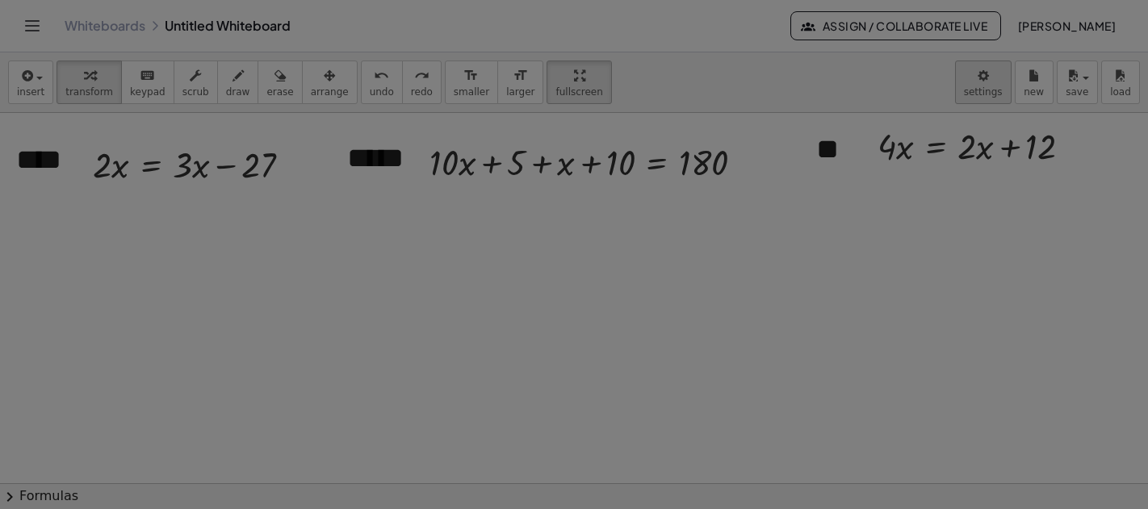
click at [993, 73] on div at bounding box center [574, 254] width 1148 height 509
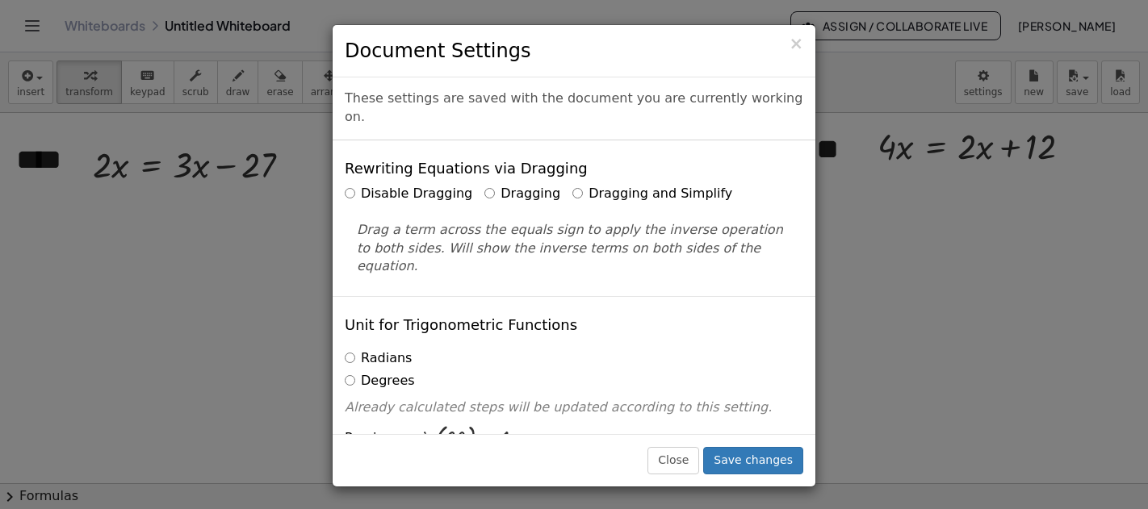
click at [572, 185] on label "Dragging and Simplify" at bounding box center [652, 194] width 160 height 19
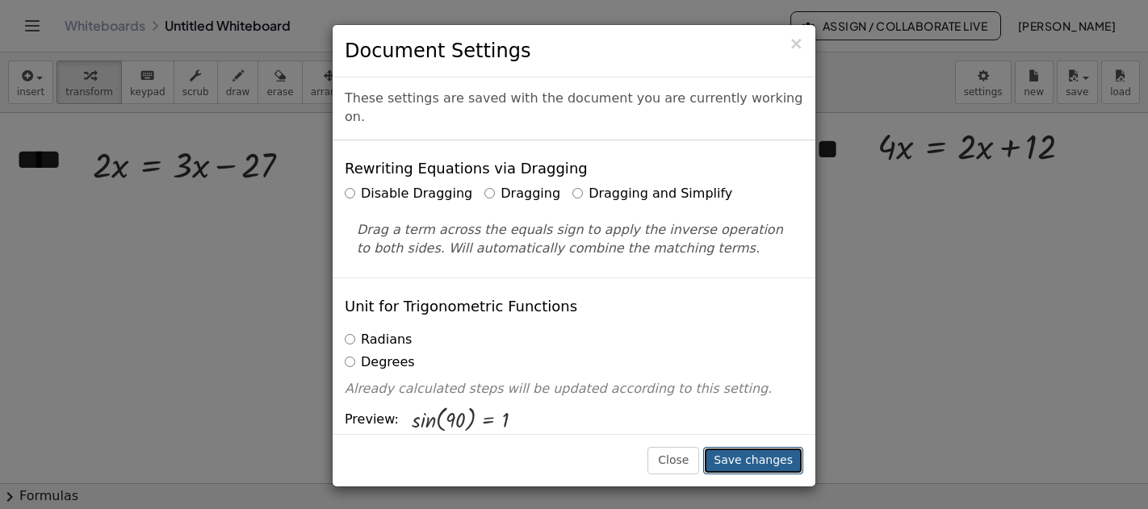
click at [777, 463] on button "Save changes" at bounding box center [753, 460] width 100 height 27
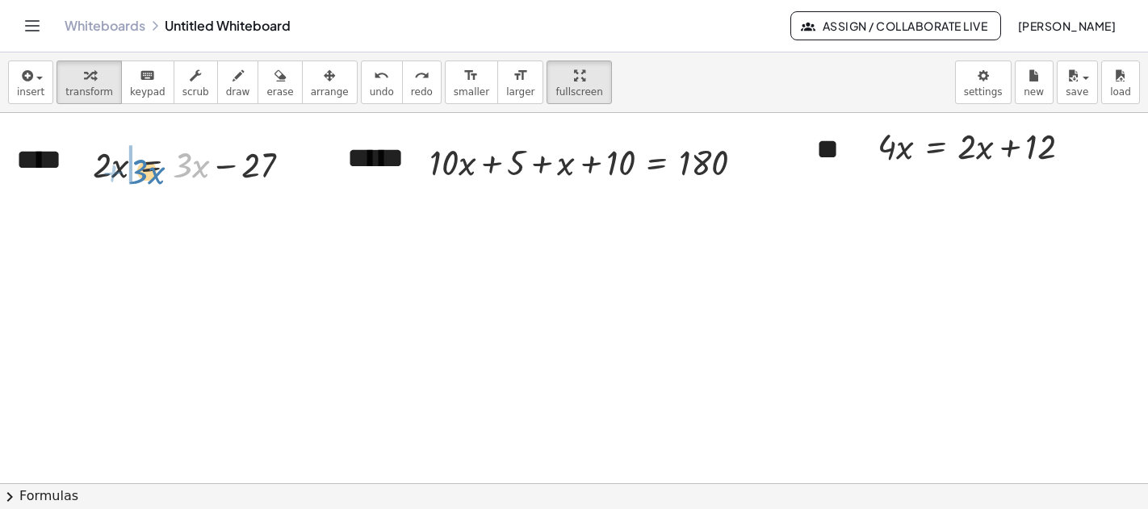
drag, startPoint x: 180, startPoint y: 172, endPoint x: 136, endPoint y: 178, distance: 44.8
click at [136, 178] on div at bounding box center [195, 164] width 221 height 48
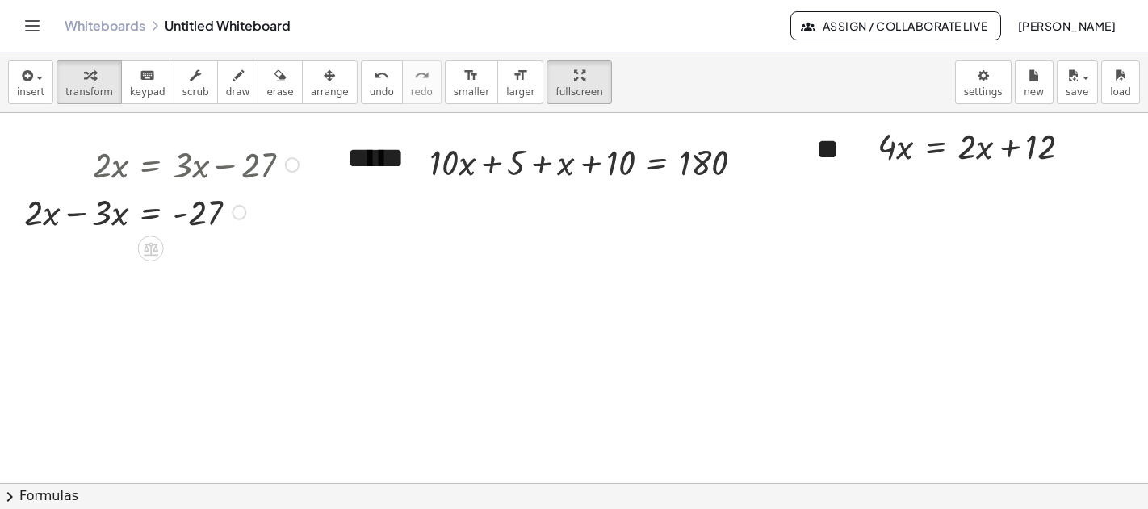
drag, startPoint x: 232, startPoint y: 164, endPoint x: 247, endPoint y: 225, distance: 63.2
click at [151, 212] on div "· 2 · x = · 3 · x - 27 + −" at bounding box center [151, 212] width 0 height 0
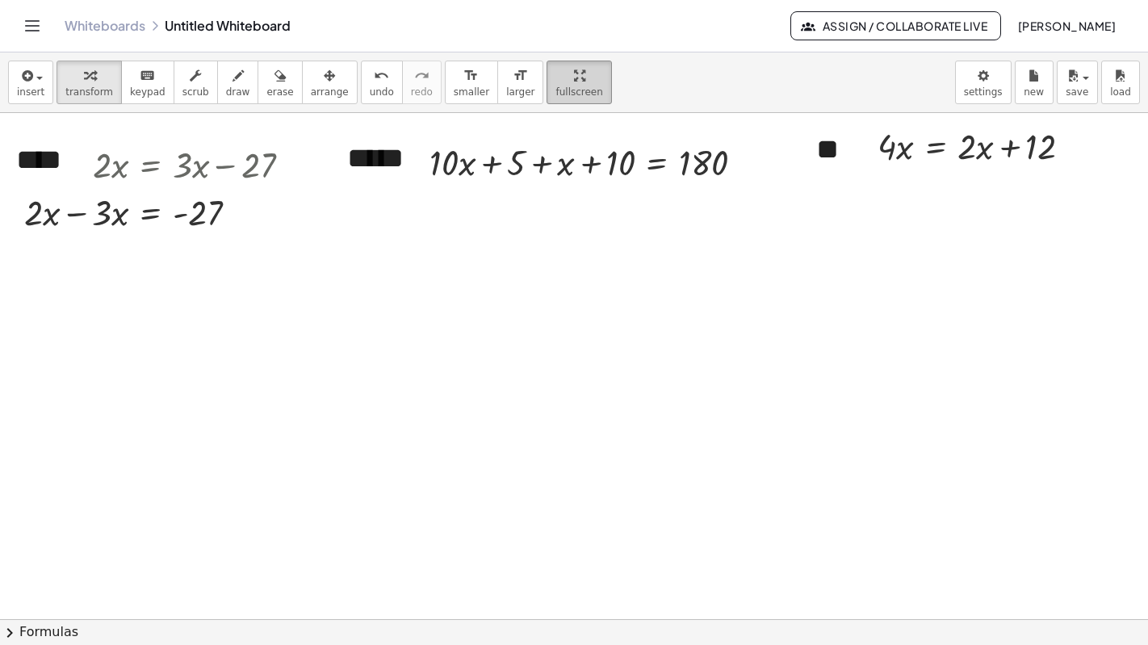
click at [561, 81] on button "fullscreen" at bounding box center [578, 83] width 65 height 44
click at [555, 76] on div "button" at bounding box center [578, 74] width 47 height 19
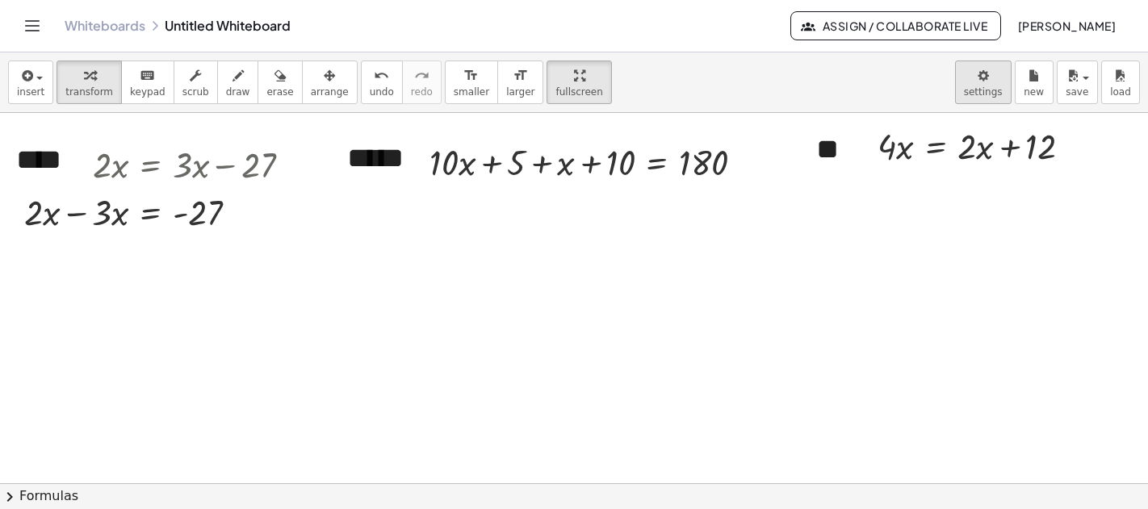
click at [991, 74] on body "Graspable Math Activities Get Started Activity Bank Assigned Work Classes White…" at bounding box center [574, 254] width 1148 height 509
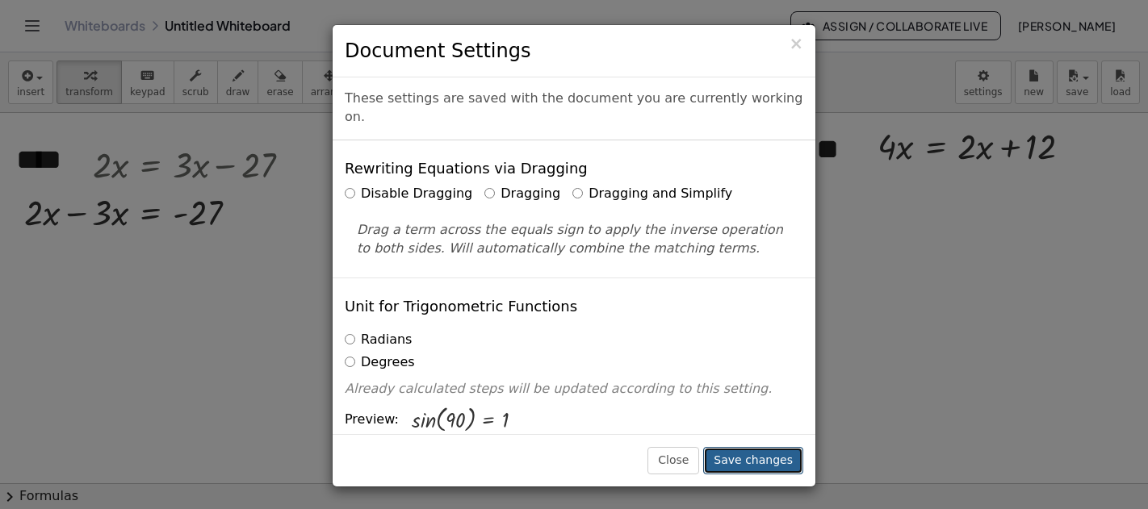
click at [741, 459] on button "Save changes" at bounding box center [753, 460] width 100 height 27
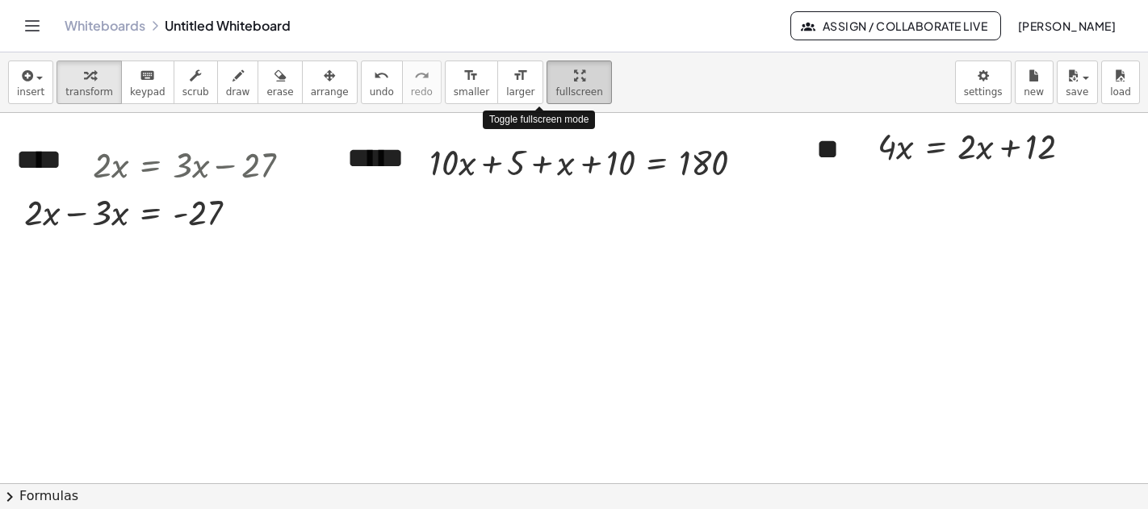
click at [555, 75] on div "button" at bounding box center [578, 74] width 47 height 19
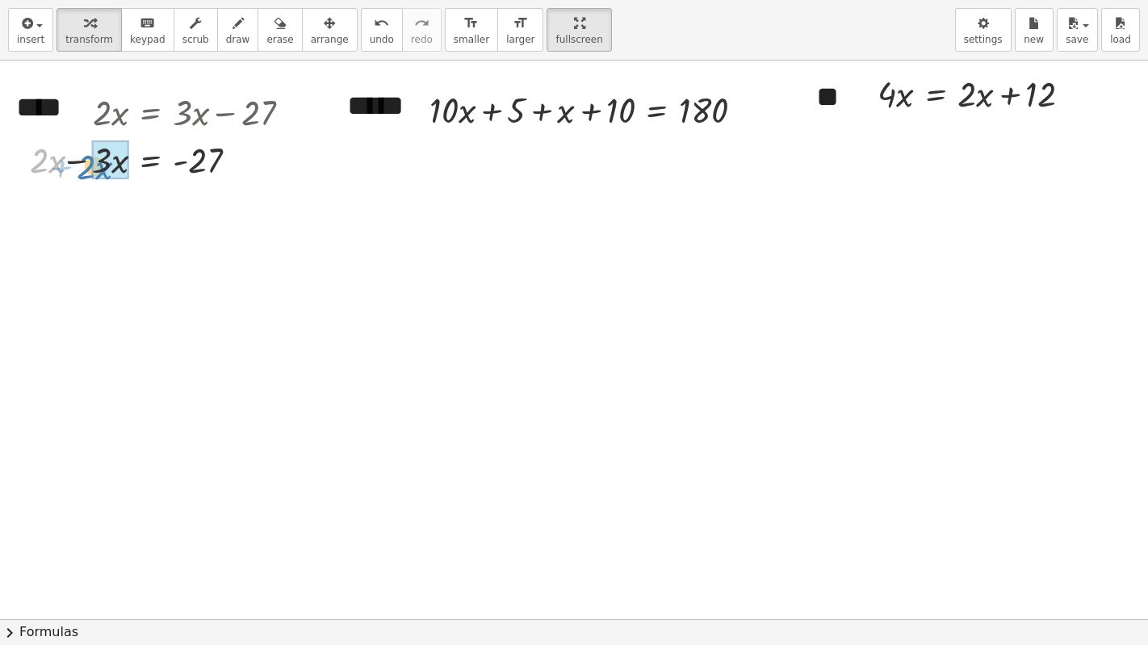
drag, startPoint x: 35, startPoint y: 166, endPoint x: 82, endPoint y: 173, distance: 47.3
click at [82, 173] on div at bounding box center [161, 159] width 290 height 48
drag, startPoint x: 101, startPoint y: 210, endPoint x: 178, endPoint y: 209, distance: 77.5
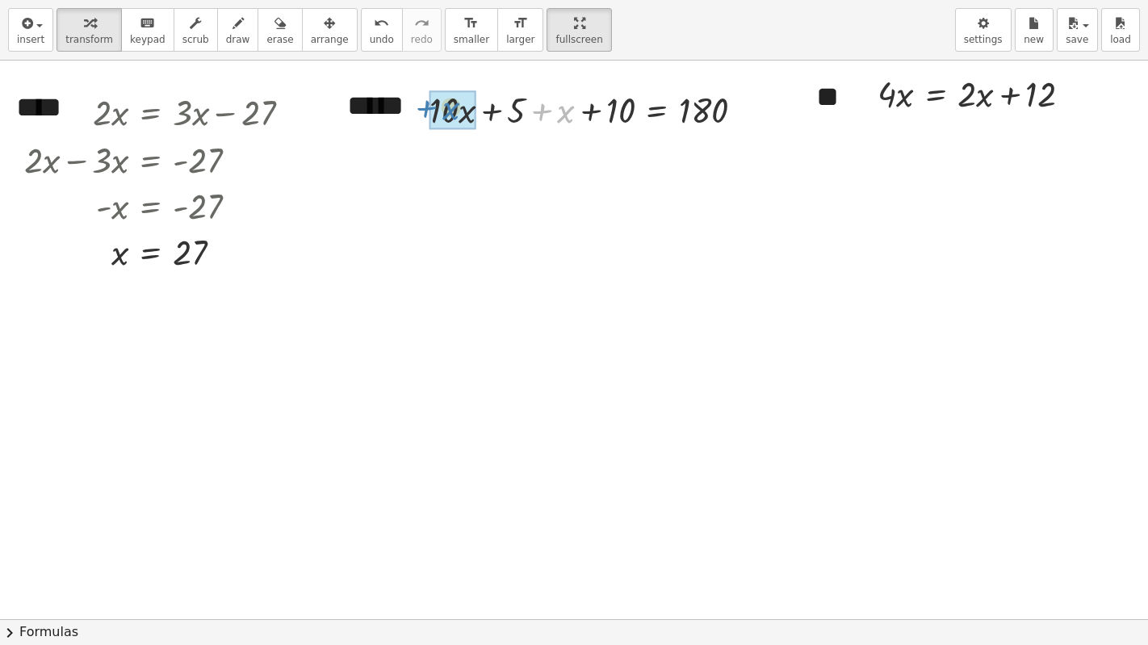
drag, startPoint x: 569, startPoint y: 115, endPoint x: 454, endPoint y: 112, distance: 114.7
drag, startPoint x: 562, startPoint y: 119, endPoint x: 614, endPoint y: 116, distance: 52.5
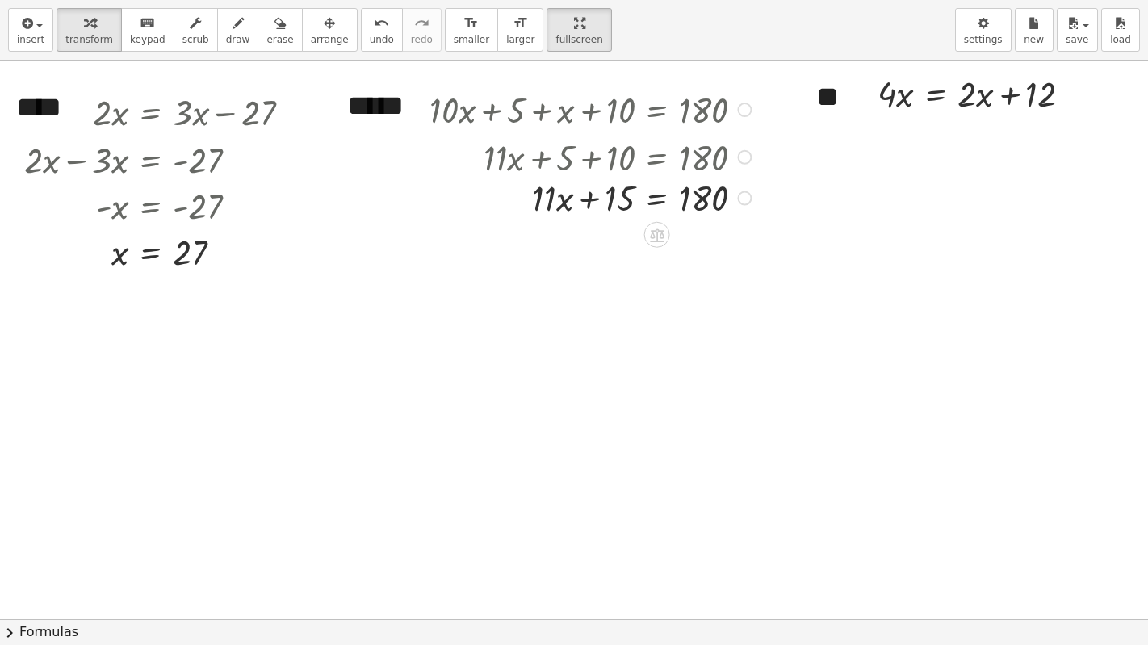
drag, startPoint x: 749, startPoint y: 115, endPoint x: 733, endPoint y: 217, distance: 103.8
click at [657, 199] on div "+ · x + = 180 · 11 15" at bounding box center [657, 199] width 0 height 0
drag, startPoint x: 604, startPoint y: 207, endPoint x: 747, endPoint y: 199, distance: 143.1
click at [747, 199] on div at bounding box center [592, 203] width 343 height 48
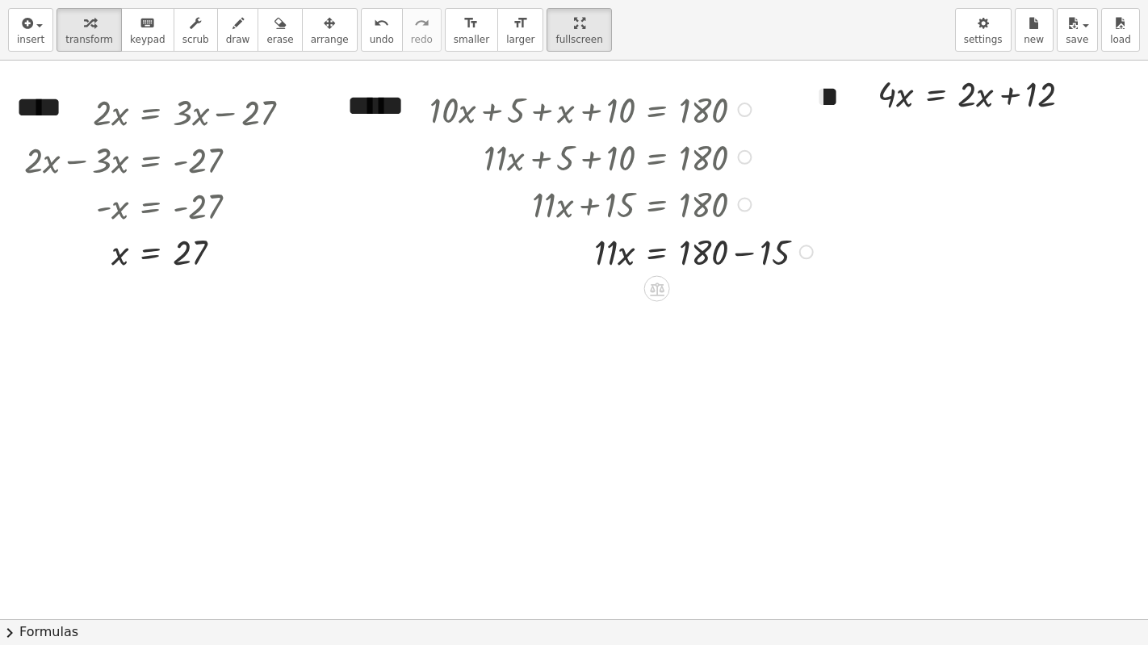
click at [751, 252] on div at bounding box center [623, 251] width 404 height 48
drag, startPoint x: 609, startPoint y: 300, endPoint x: 693, endPoint y: 325, distance: 87.4
click at [701, 356] on div at bounding box center [623, 356] width 404 height 69
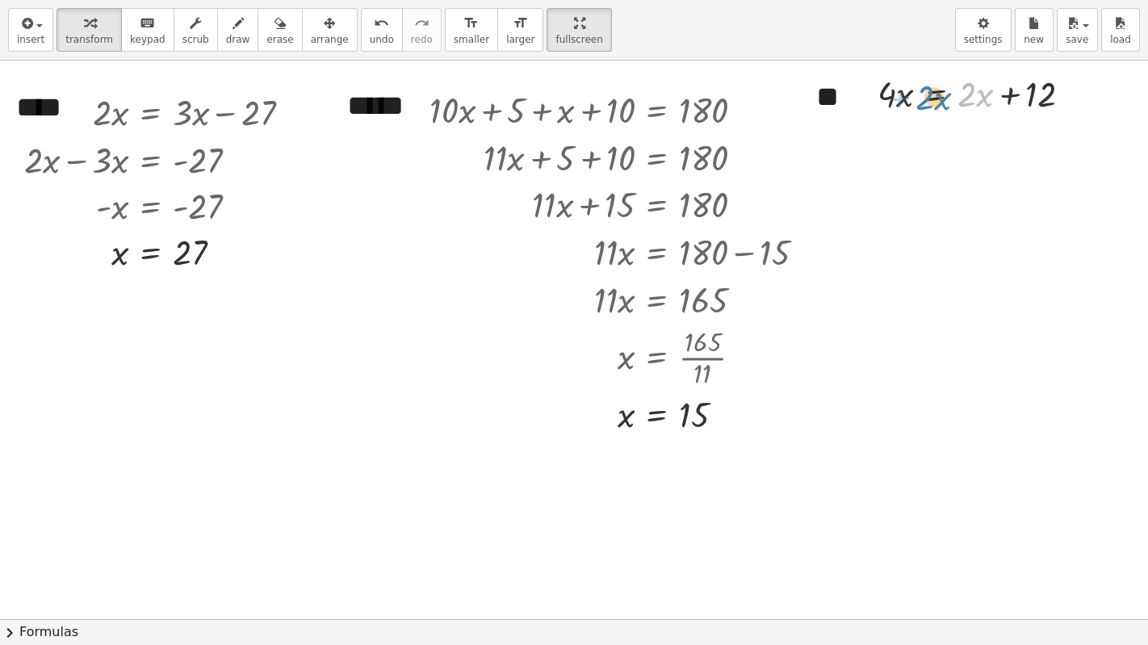
drag, startPoint x: 969, startPoint y: 94, endPoint x: 930, endPoint y: 98, distance: 39.7
click at [930, 98] on div at bounding box center [977, 93] width 217 height 48
drag, startPoint x: 969, startPoint y: 94, endPoint x: 922, endPoint y: 92, distance: 46.8
click at [922, 92] on div at bounding box center [977, 93] width 217 height 48
drag, startPoint x: 1010, startPoint y: 93, endPoint x: 1008, endPoint y: 194, distance: 100.9
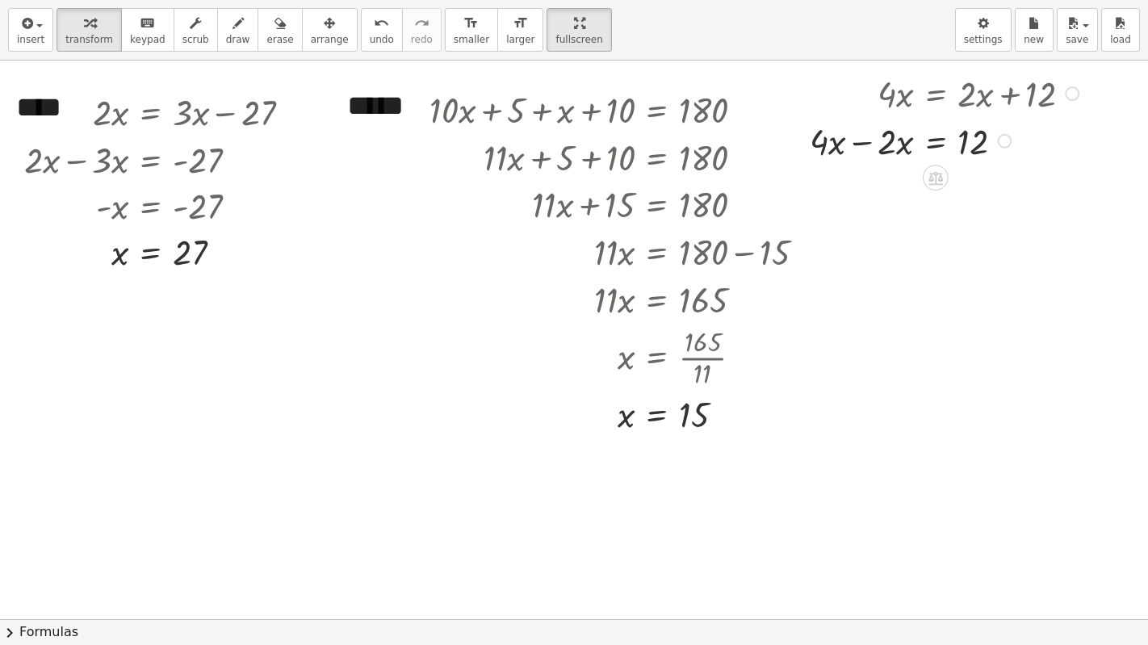
click at [1008, 194] on div "· 2 · x = + · 3 · x − 27 + · 2 · x − · 3 · x = - 27 · - 1 · x = - 27 - x = - 27…" at bounding box center [574, 619] width 1148 height 1117
click at [863, 144] on div at bounding box center [947, 140] width 291 height 48
drag, startPoint x: 887, startPoint y: 199, endPoint x: 933, endPoint y: 221, distance: 50.9
click at [958, 224] on div "· 2 · x = + · 3 · x − 27 + · 2 · x − · 3 · x = - 27 · - 1 · x = - 27 - x = - 27…" at bounding box center [574, 619] width 1148 height 1117
drag, startPoint x: 1009, startPoint y: 192, endPoint x: 1010, endPoint y: 262, distance: 70.2
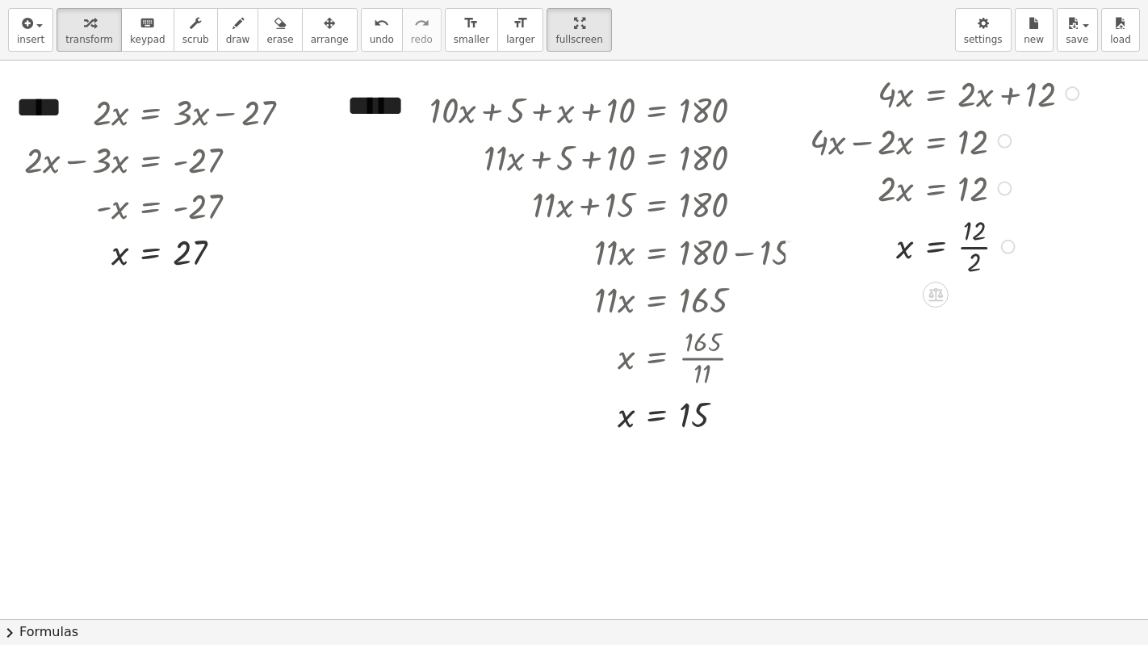
click at [936, 247] on div "x = 12 · 2 ·" at bounding box center [936, 247] width 0 height 0
click at [972, 248] on div at bounding box center [947, 245] width 291 height 69
drag, startPoint x: 992, startPoint y: 249, endPoint x: 990, endPoint y: 329, distance: 79.9
click at [990, 329] on div "· 4 · x = + · 2 · x + 12 + · 4 · x − · 2 · x = 12 · 2 · x = 12 x = · 12 · 2 x =…" at bounding box center [937, 197] width 304 height 265
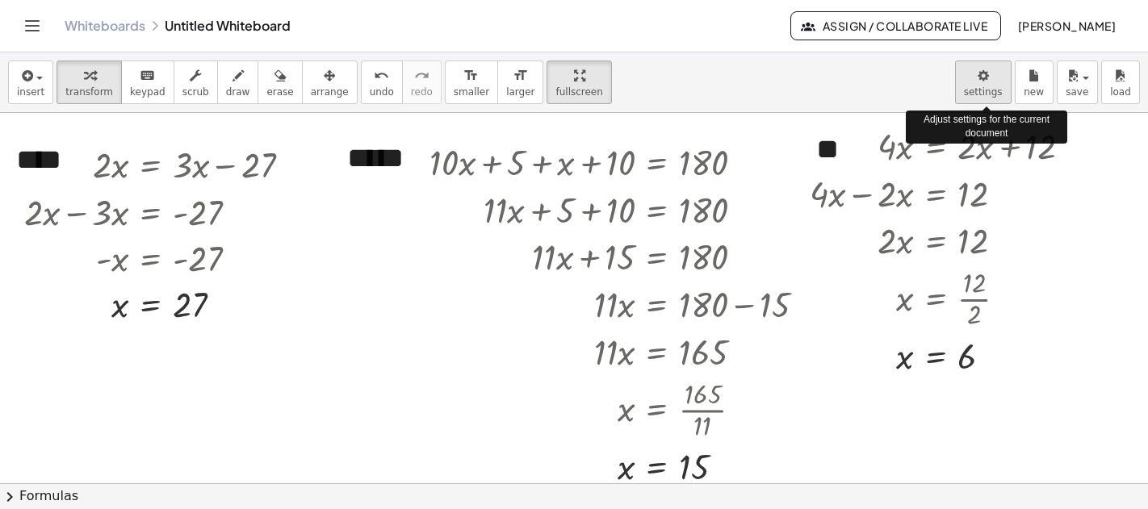
click at [983, 69] on body "Graspable Math Activities Get Started Activity Bank Assigned Work Classes White…" at bounding box center [574, 254] width 1148 height 509
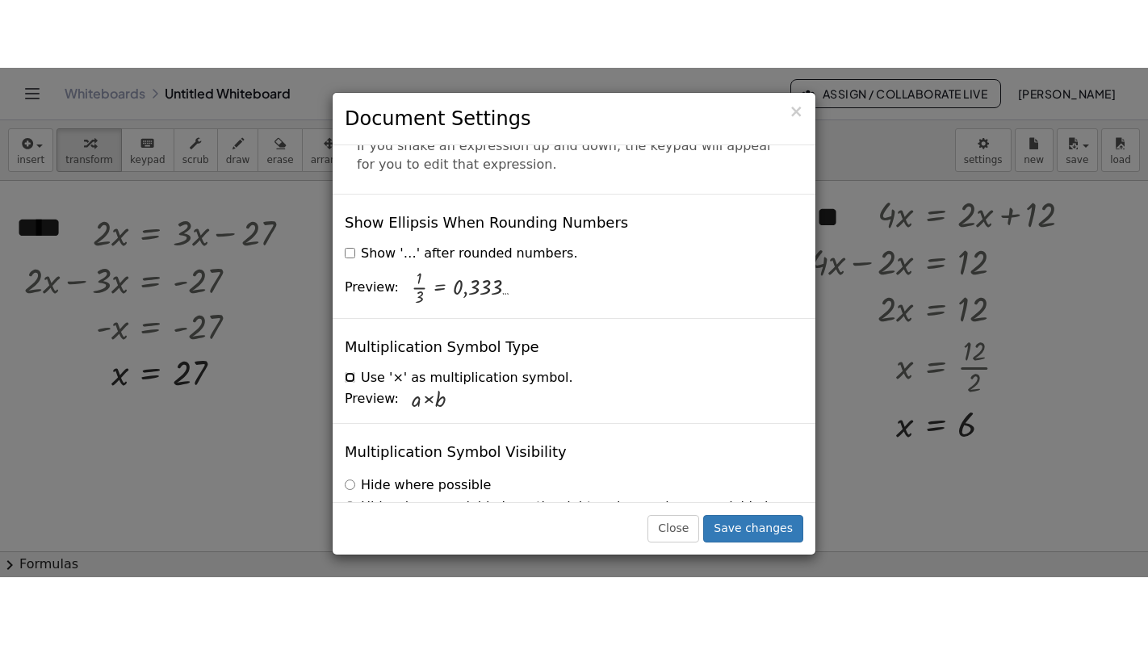
scroll to position [3959, 0]
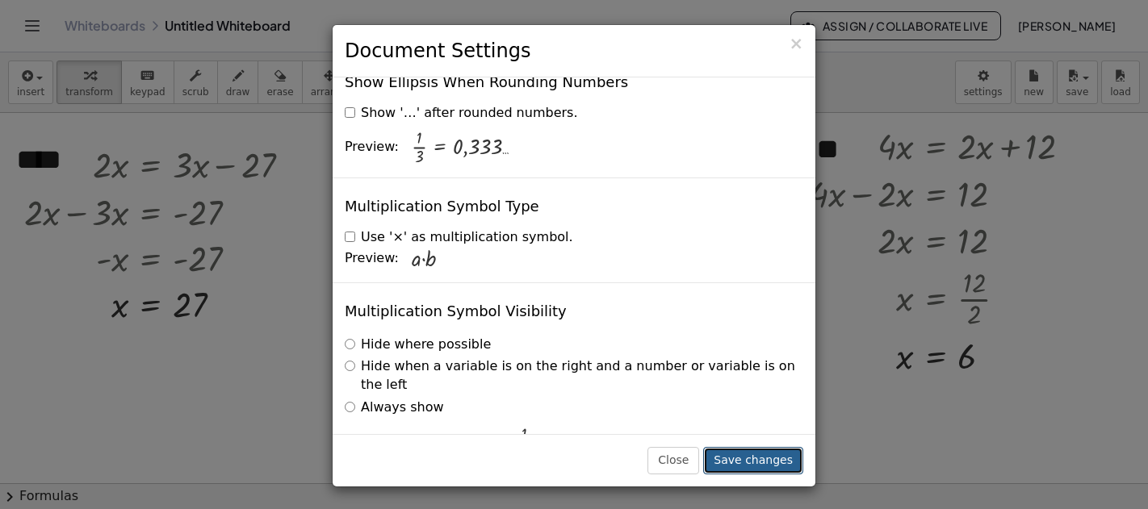
click at [745, 454] on button "Save changes" at bounding box center [753, 460] width 100 height 27
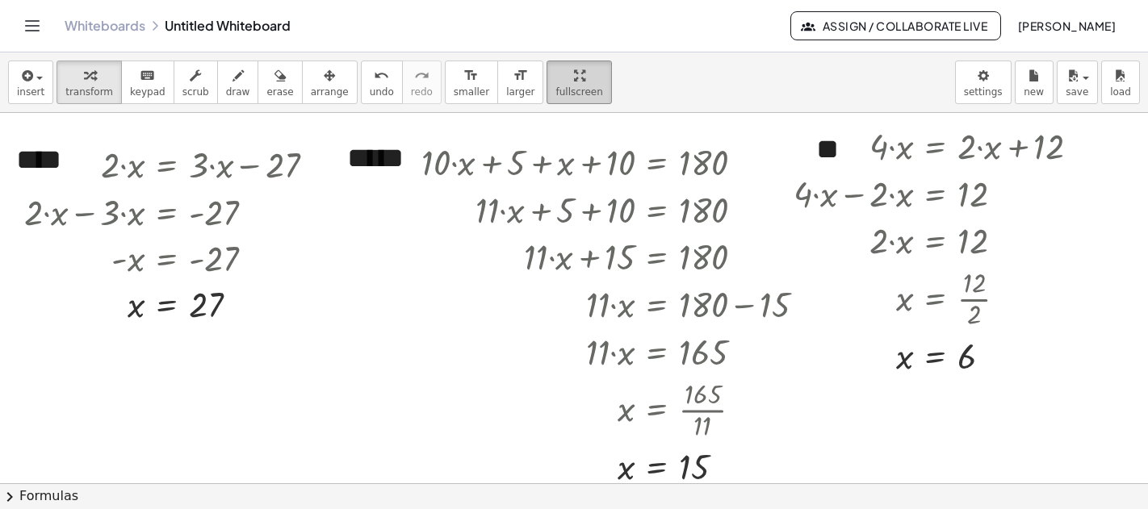
click at [555, 87] on span "fullscreen" at bounding box center [578, 91] width 47 height 11
